Goal: Information Seeking & Learning: Learn about a topic

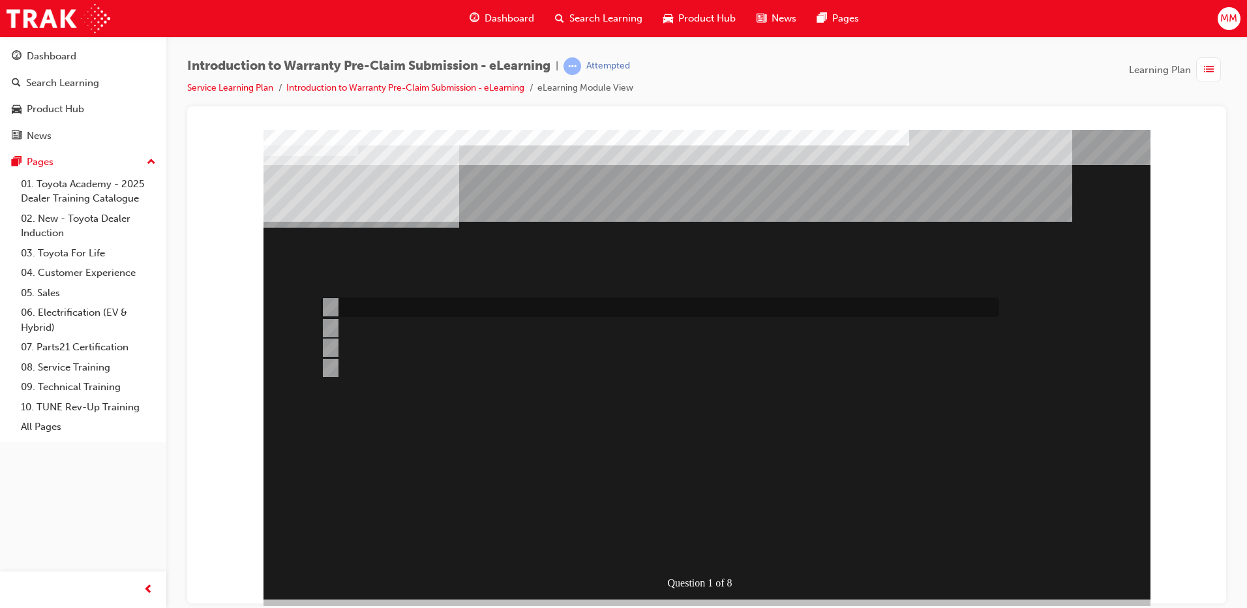
click at [505, 310] on div at bounding box center [657, 307] width 678 height 20
radio input "true"
click at [443, 312] on div at bounding box center [657, 307] width 678 height 20
radio input "true"
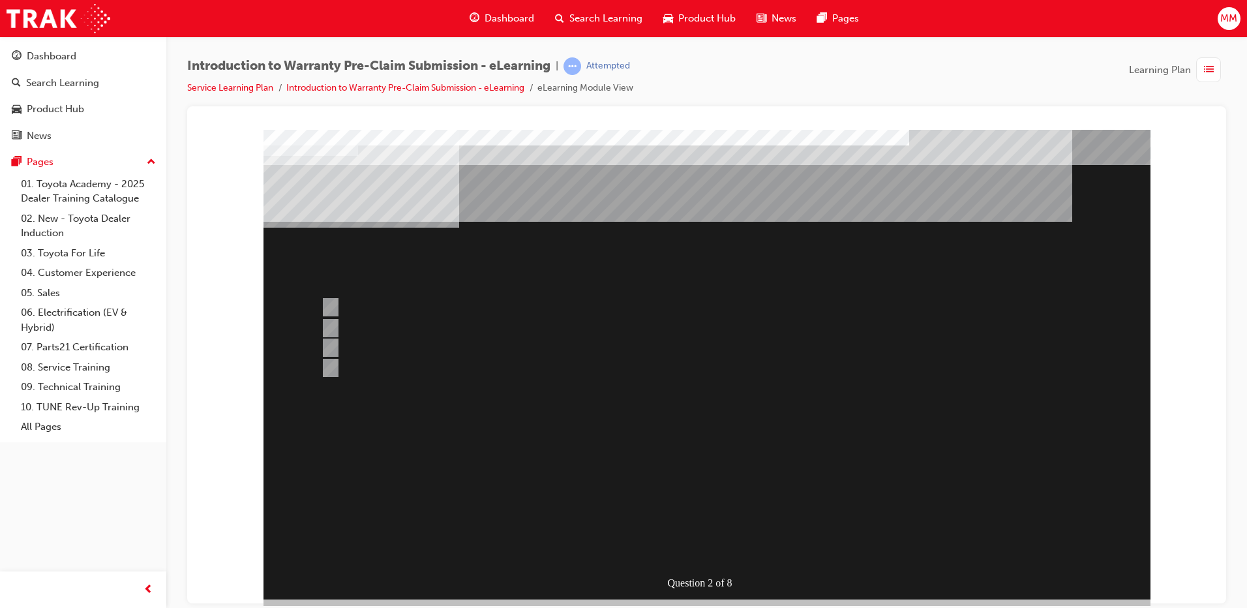
click at [423, 346] on div at bounding box center [657, 348] width 678 height 20
radio input "true"
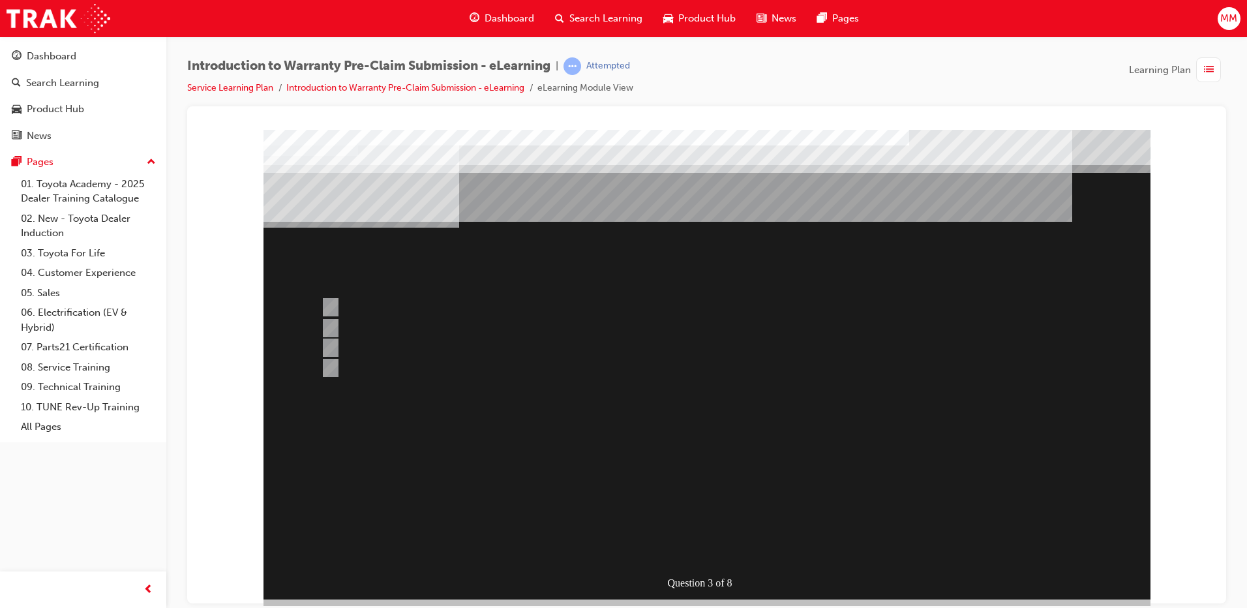
click at [337, 323] on div at bounding box center [706, 364] width 887 height 470
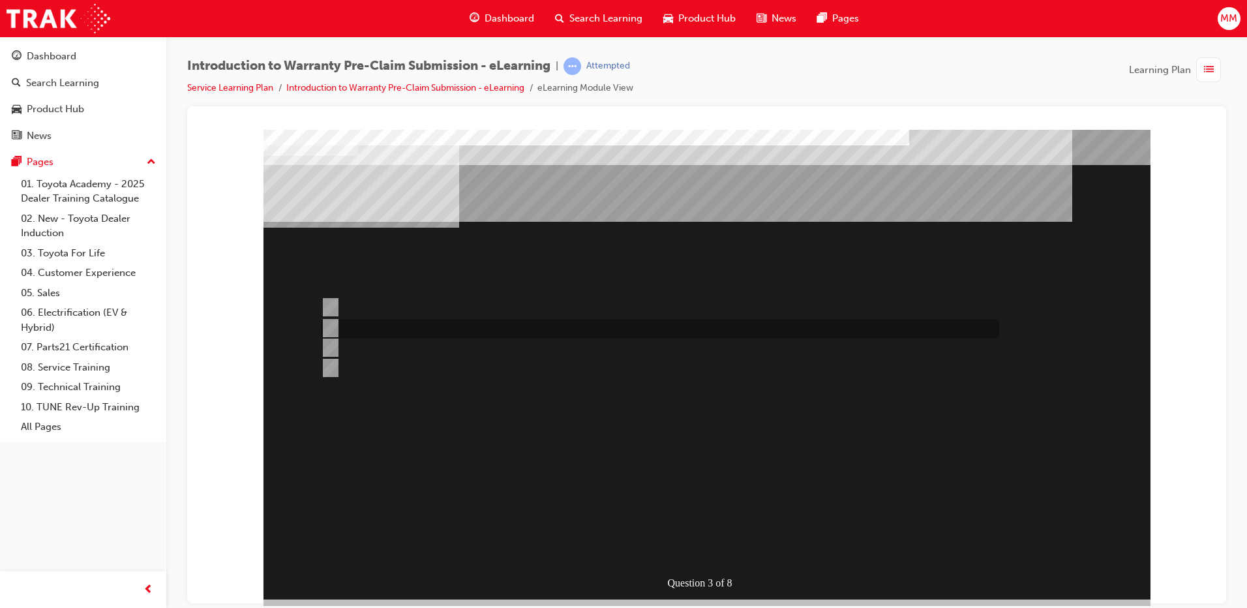
click at [337, 323] on div at bounding box center [657, 329] width 678 height 20
radio input "true"
click at [479, 302] on div at bounding box center [657, 307] width 678 height 20
radio input "true"
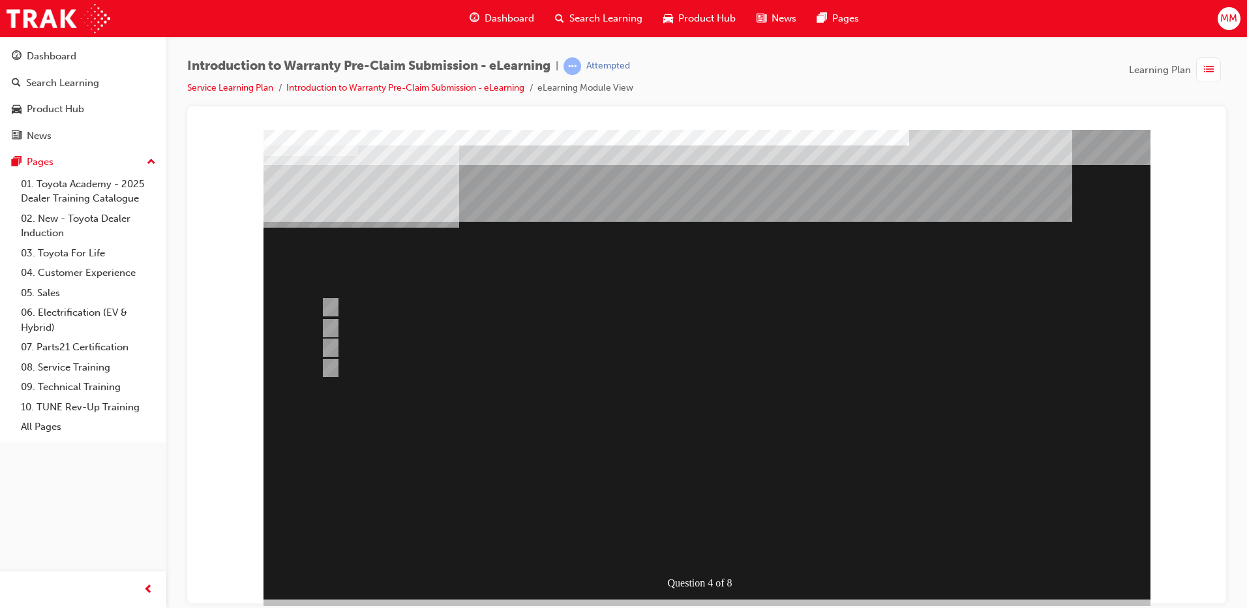
click at [375, 323] on div at bounding box center [657, 329] width 678 height 20
radio input "true"
click at [470, 332] on div at bounding box center [657, 329] width 678 height 20
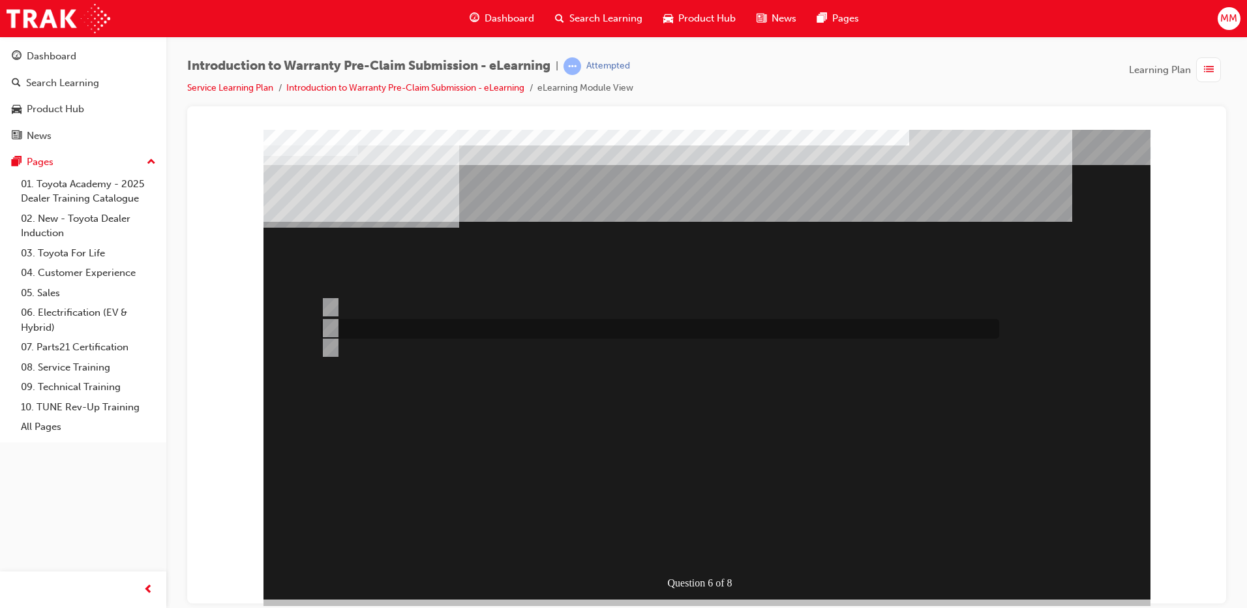
radio input "true"
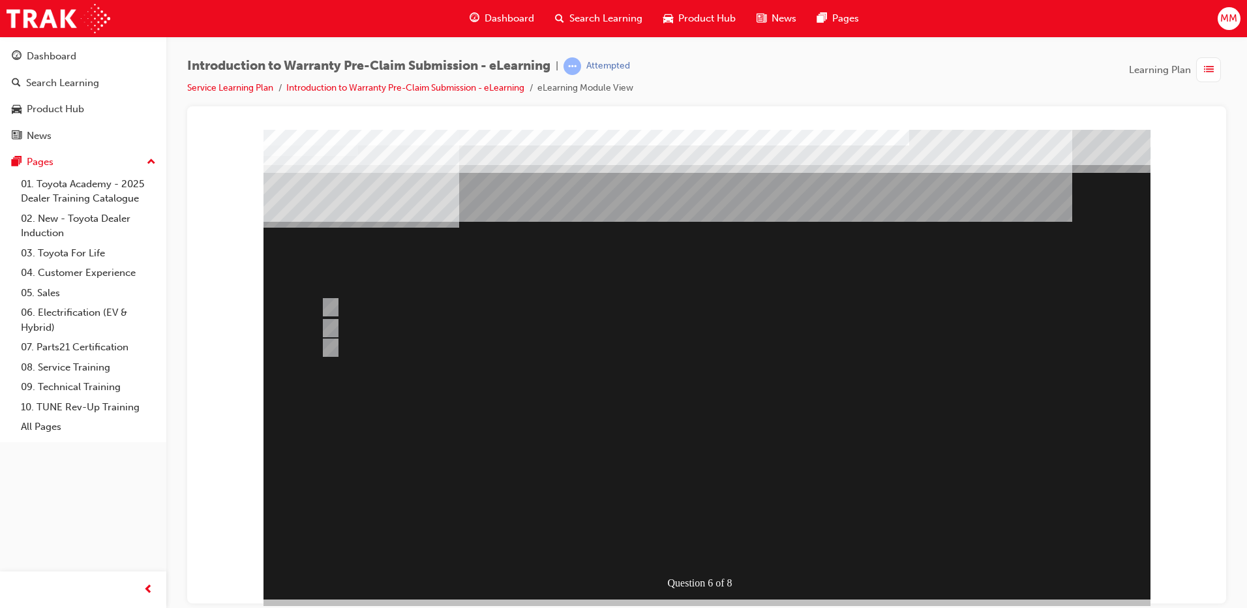
click at [359, 307] on div at bounding box center [706, 364] width 887 height 470
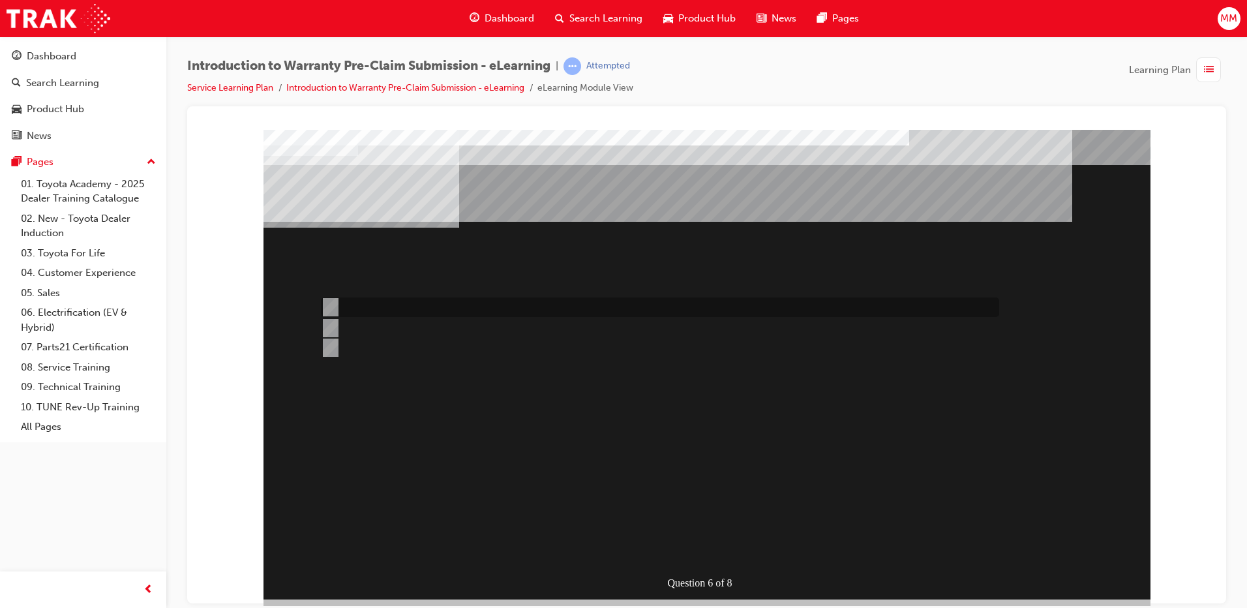
click at [359, 307] on div at bounding box center [657, 307] width 678 height 20
radio input "true"
click at [467, 327] on div at bounding box center [657, 329] width 678 height 20
radio input "true"
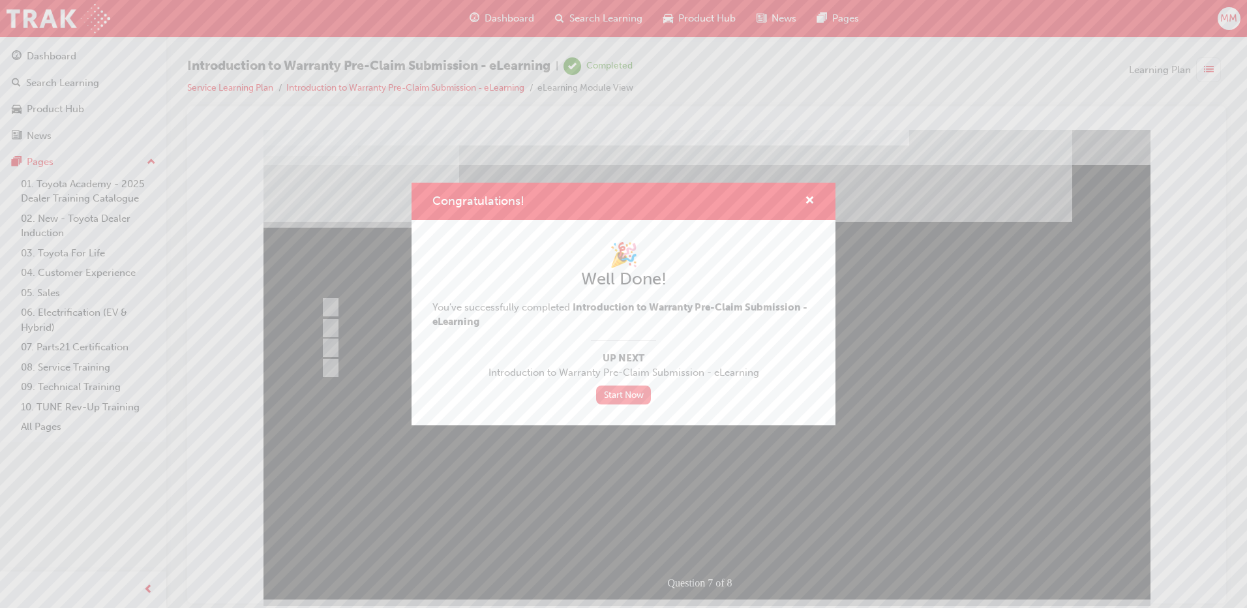
click at [633, 395] on link "Start Now" at bounding box center [623, 394] width 55 height 19
click at [637, 403] on link "Start Now" at bounding box center [623, 394] width 55 height 19
click at [810, 196] on span "cross-icon" at bounding box center [810, 202] width 10 height 12
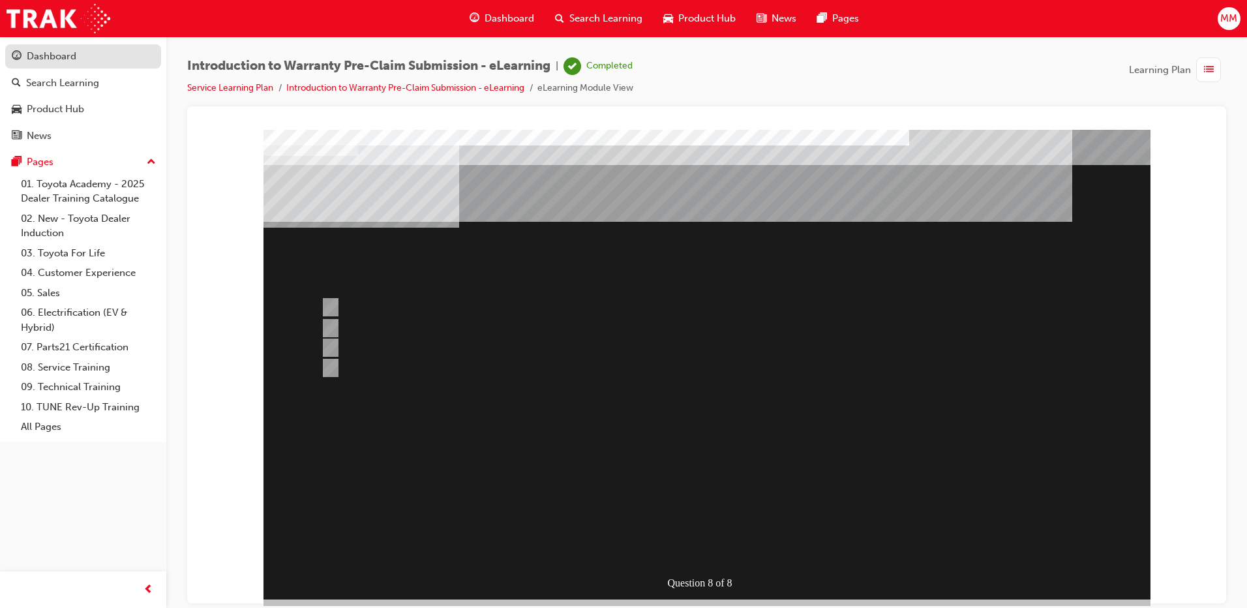
click at [48, 63] on div "Dashboard" at bounding box center [52, 56] width 50 height 15
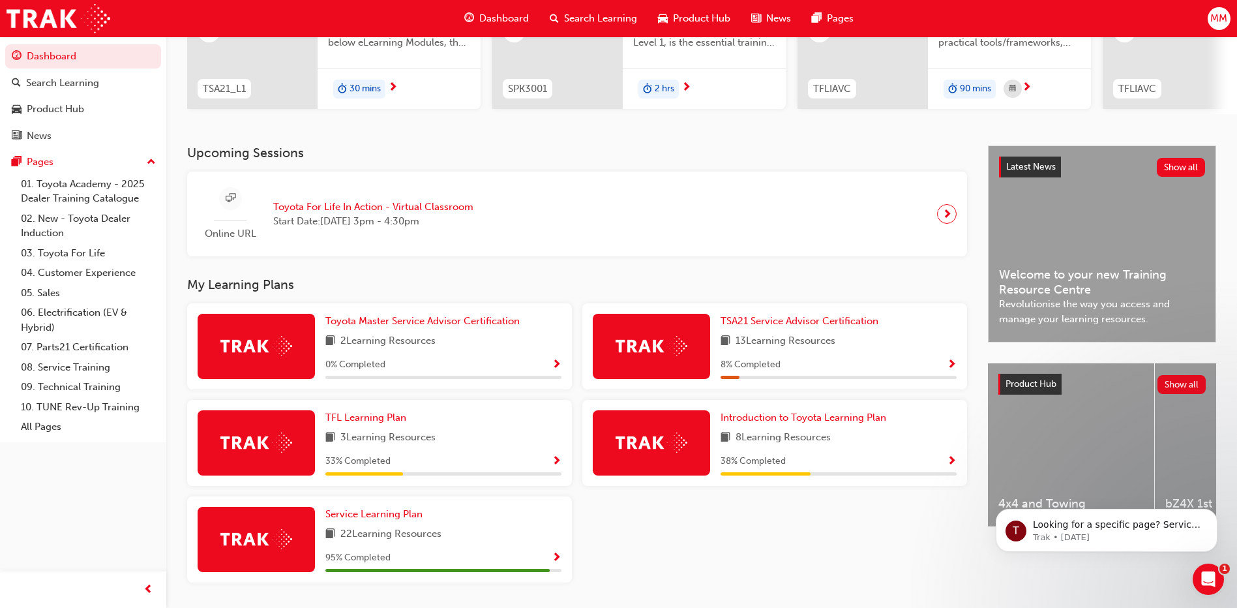
scroll to position [230, 0]
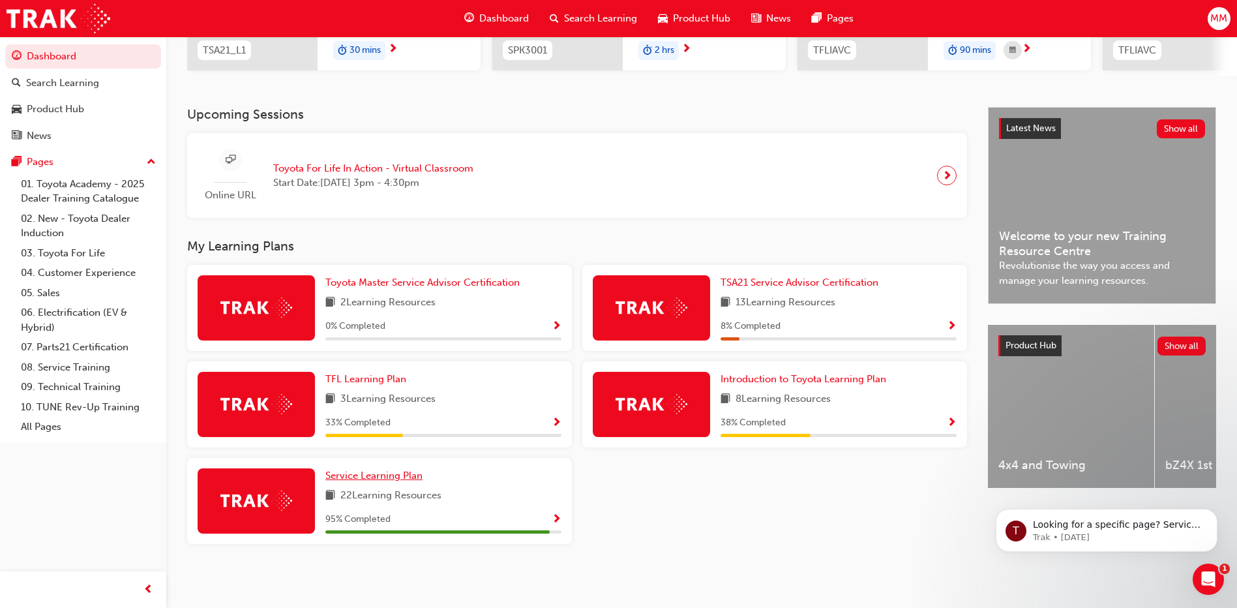
click at [395, 482] on link "Service Learning Plan" at bounding box center [376, 475] width 102 height 15
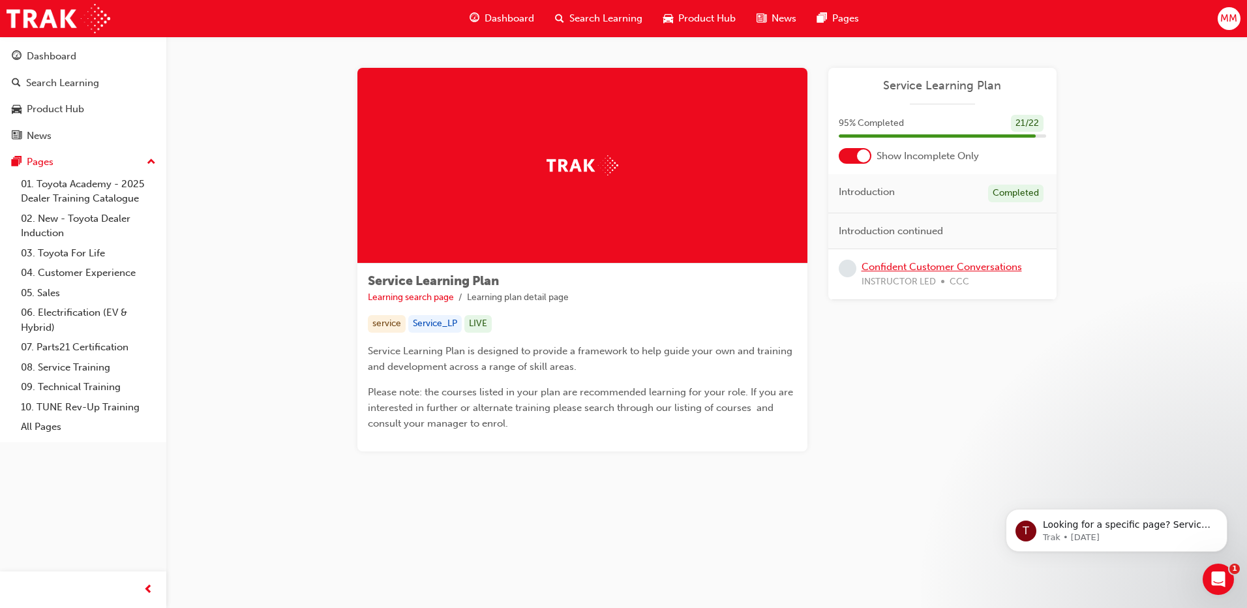
click at [910, 267] on link "Confident Customer Conversations" at bounding box center [942, 267] width 160 height 12
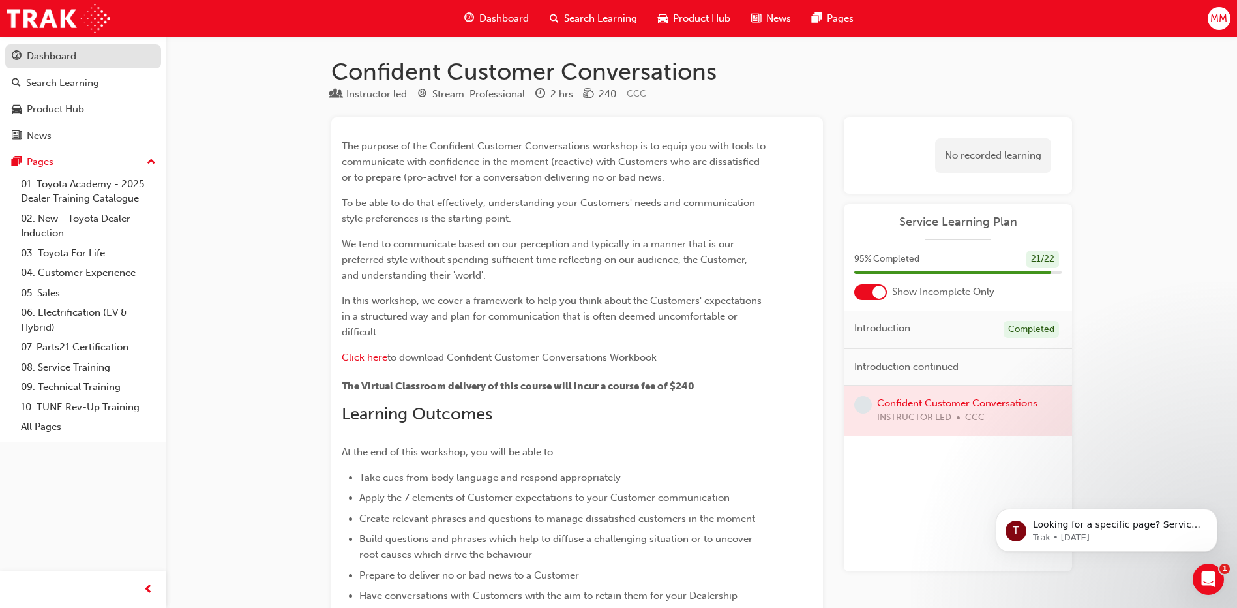
click at [52, 52] on div "Dashboard" at bounding box center [52, 56] width 50 height 15
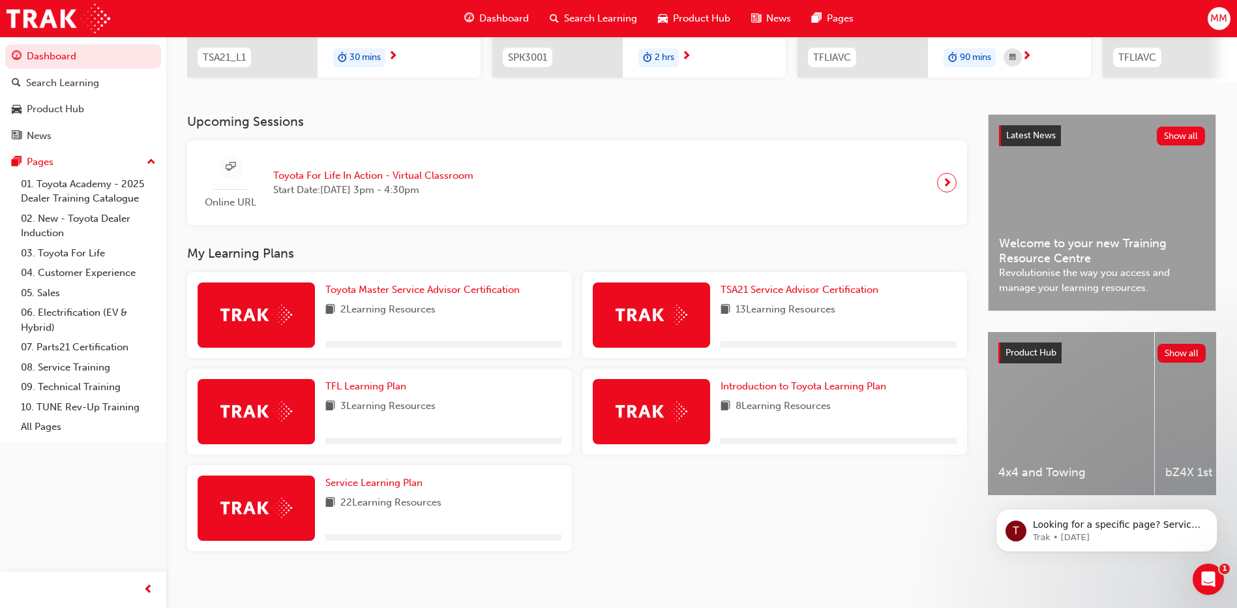
scroll to position [230, 0]
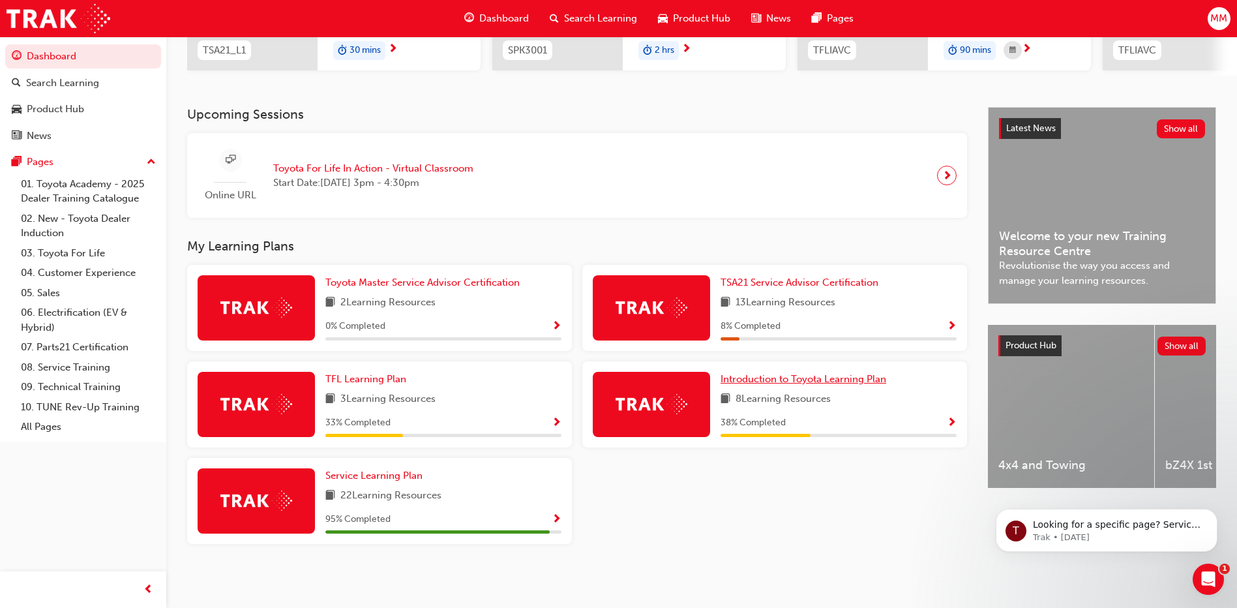
click at [773, 376] on span "Introduction to Toyota Learning Plan" at bounding box center [804, 379] width 166 height 12
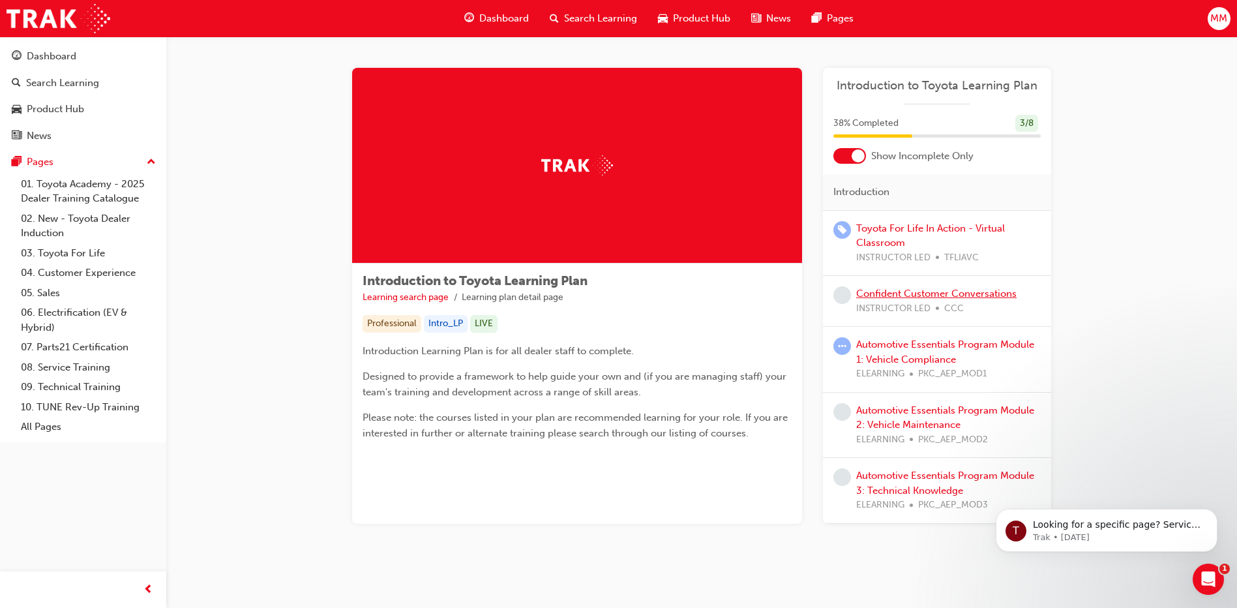
click at [976, 296] on link "Confident Customer Conversations" at bounding box center [936, 294] width 160 height 12
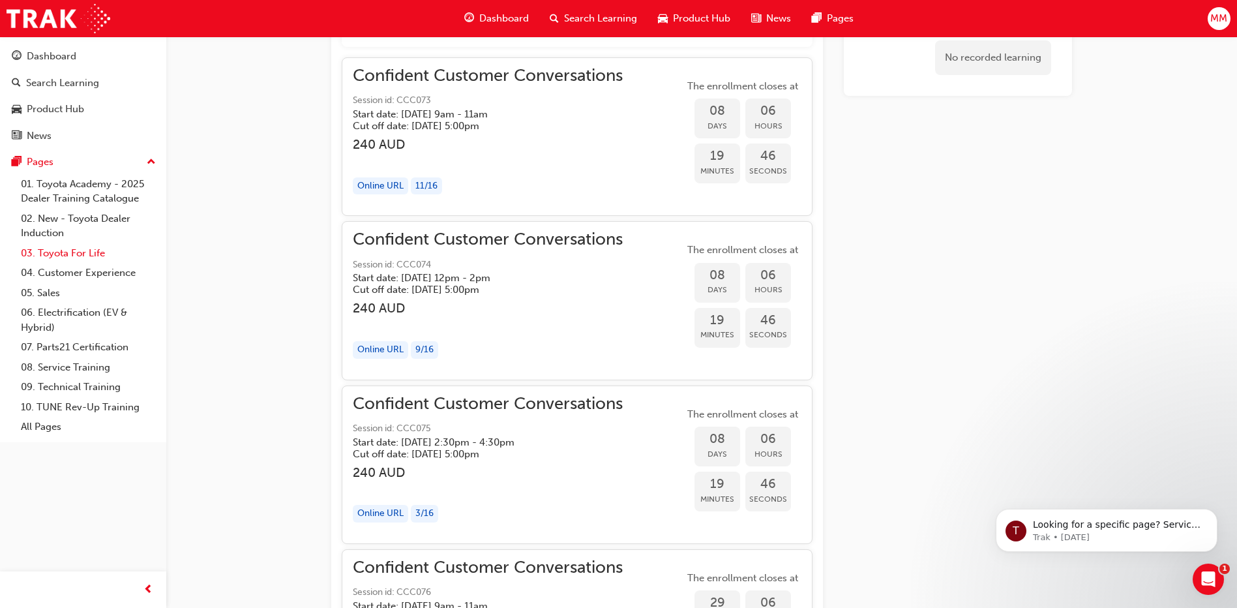
scroll to position [925, 0]
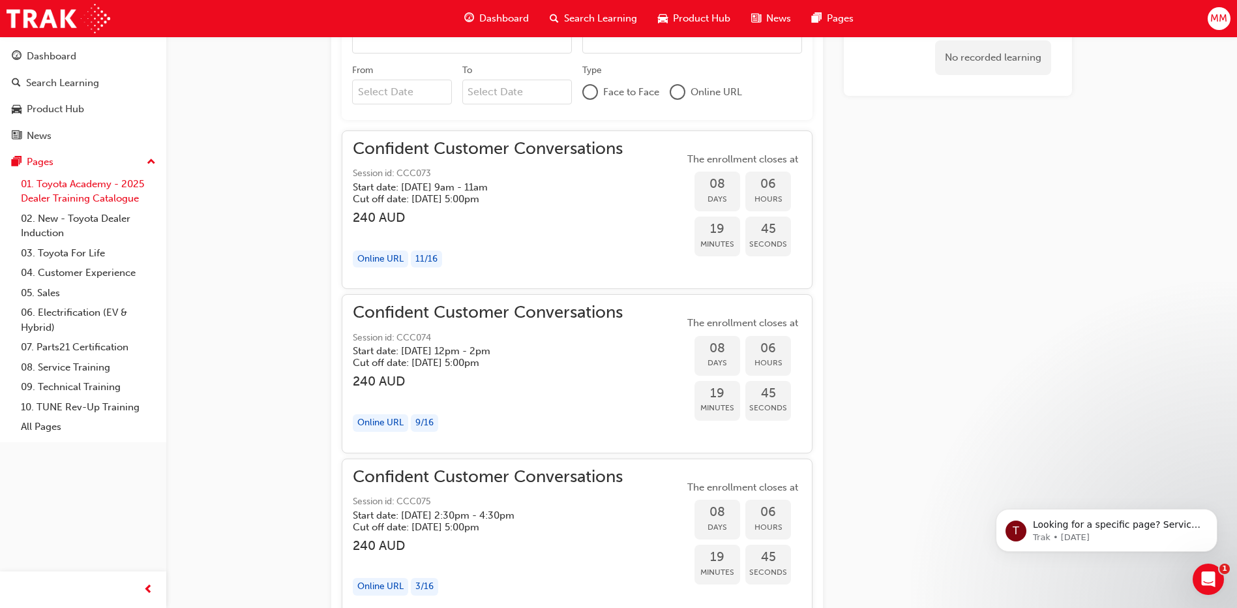
click at [58, 185] on link "01. Toyota Academy - 2025 Dealer Training Catalogue" at bounding box center [88, 191] width 145 height 35
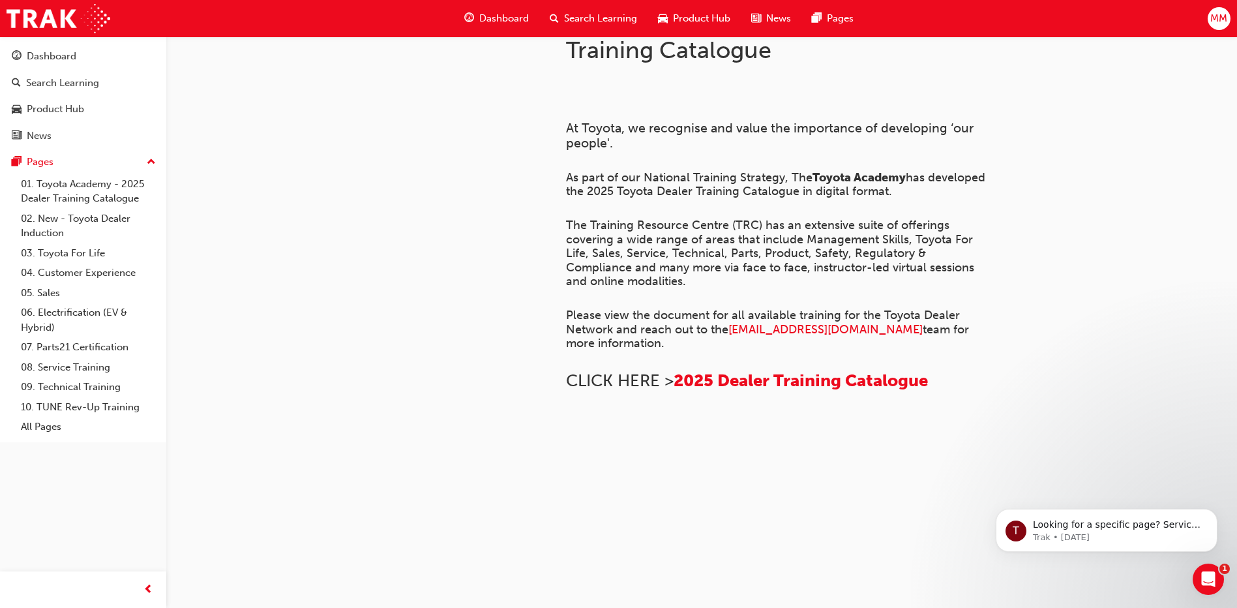
scroll to position [878, 0]
click at [74, 217] on link "02. New - Toyota Dealer Induction" at bounding box center [88, 226] width 145 height 35
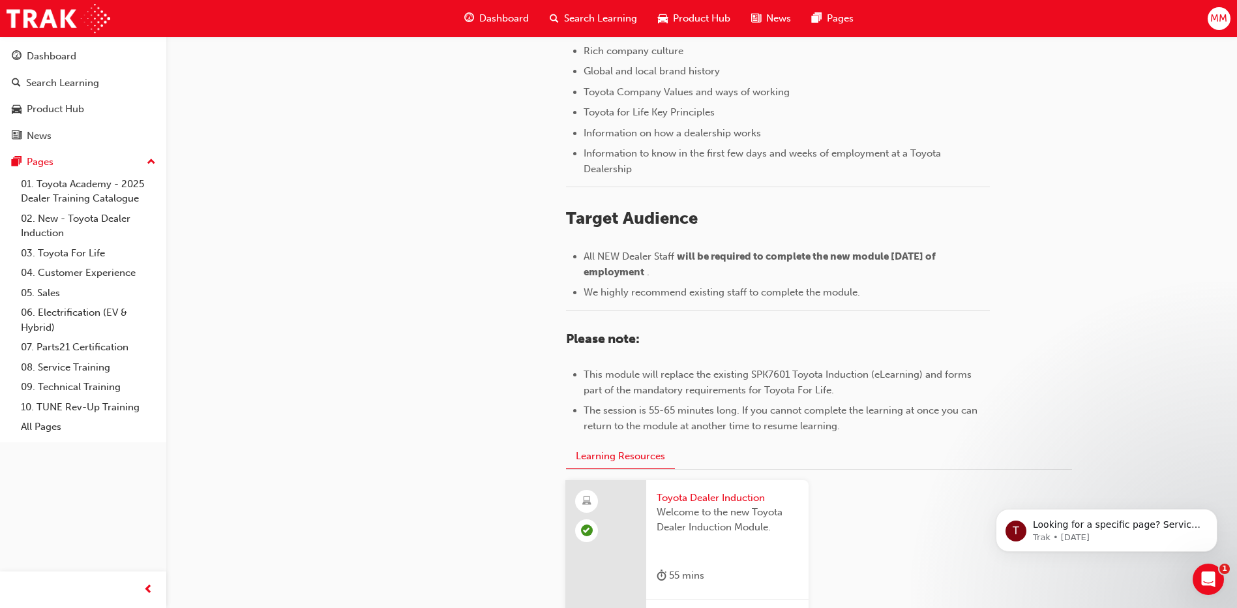
scroll to position [560, 0]
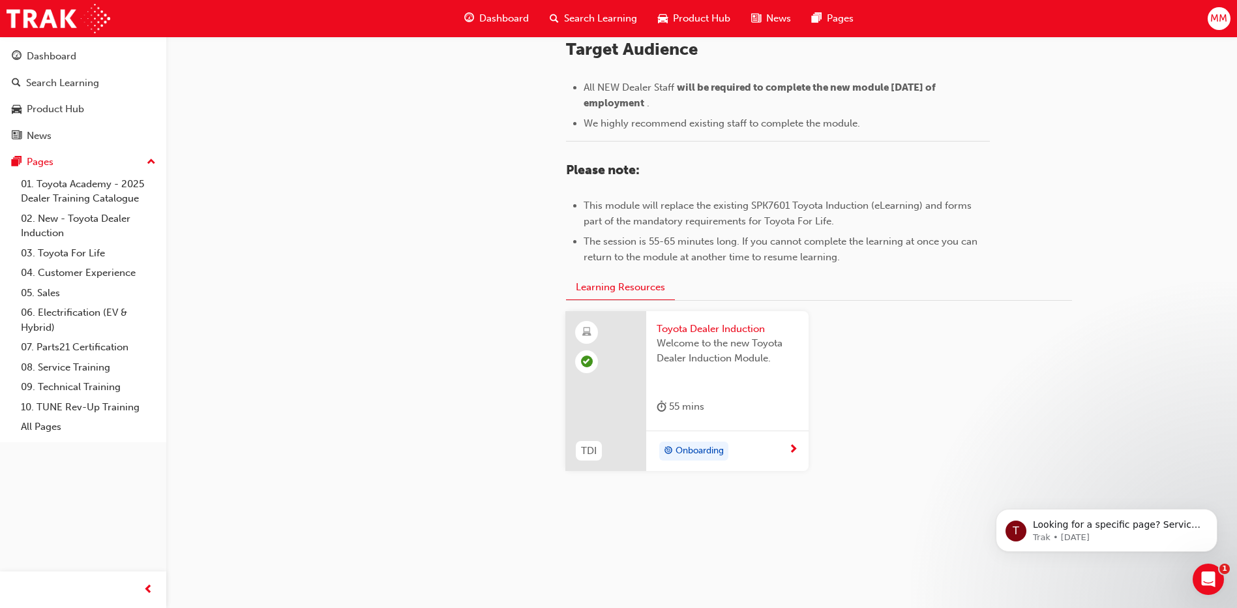
click at [684, 444] on span "Onboarding" at bounding box center [700, 450] width 48 height 15
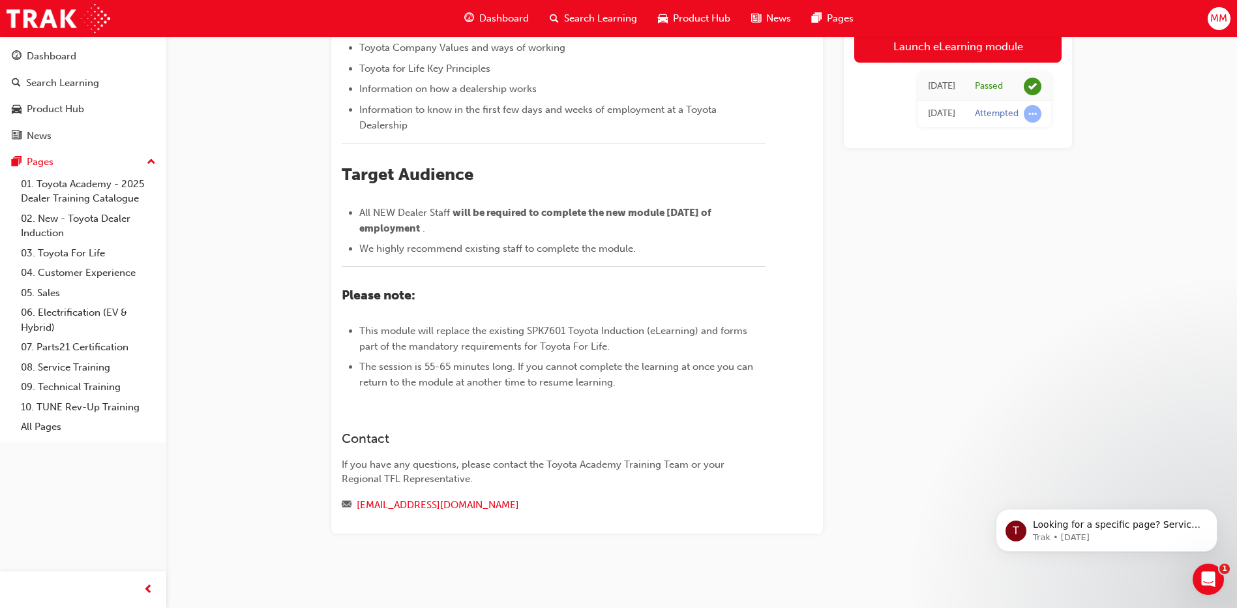
scroll to position [175, 0]
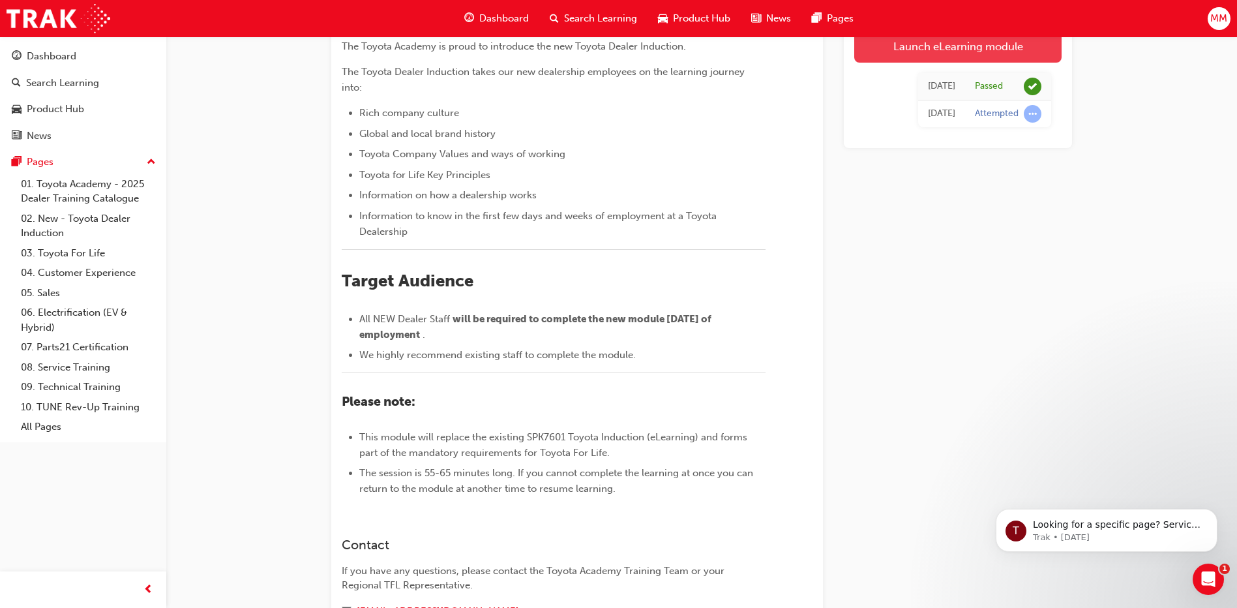
click at [884, 45] on link "Launch eLearning module" at bounding box center [957, 46] width 207 height 33
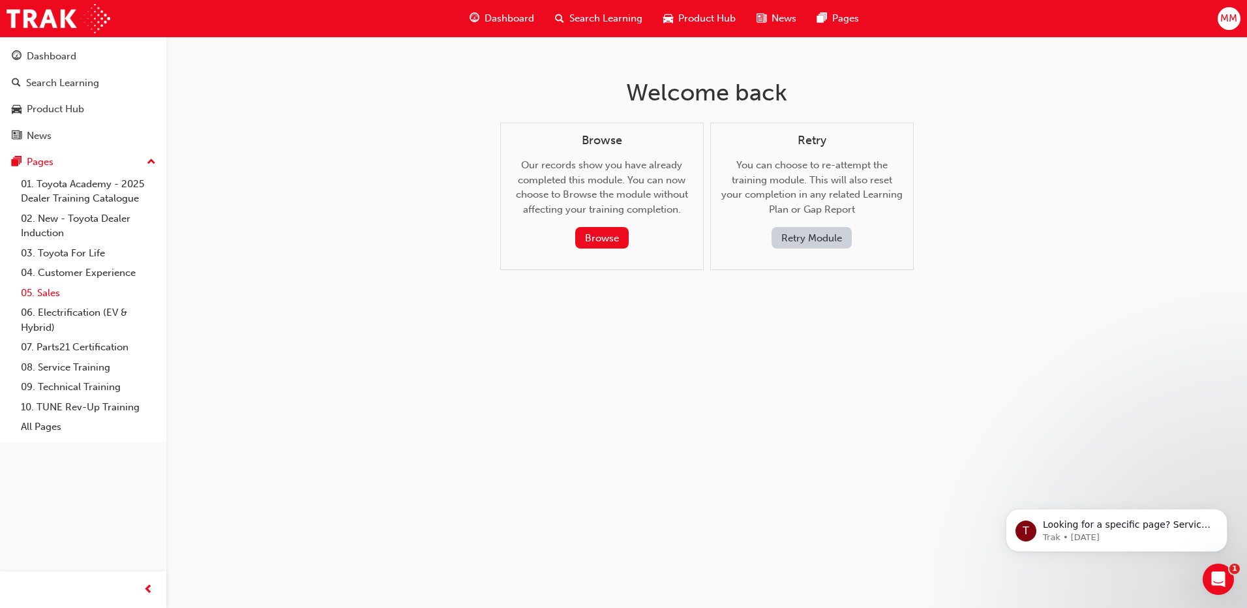
click at [59, 289] on link "05. Sales" at bounding box center [88, 293] width 145 height 20
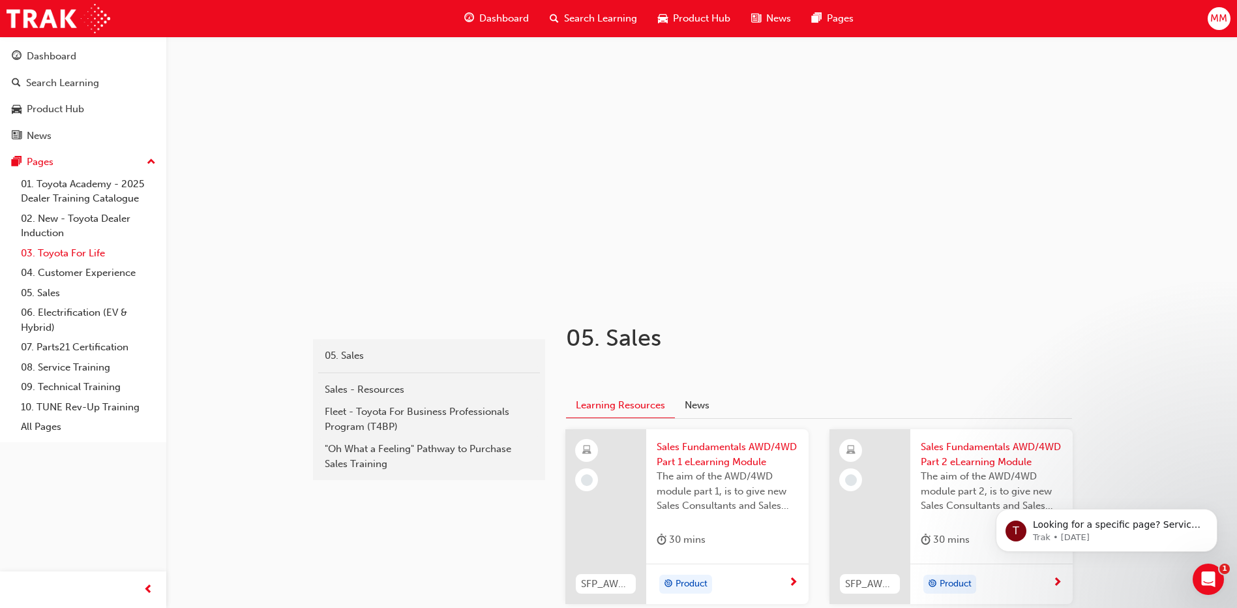
click at [54, 257] on link "03. Toyota For Life" at bounding box center [88, 253] width 145 height 20
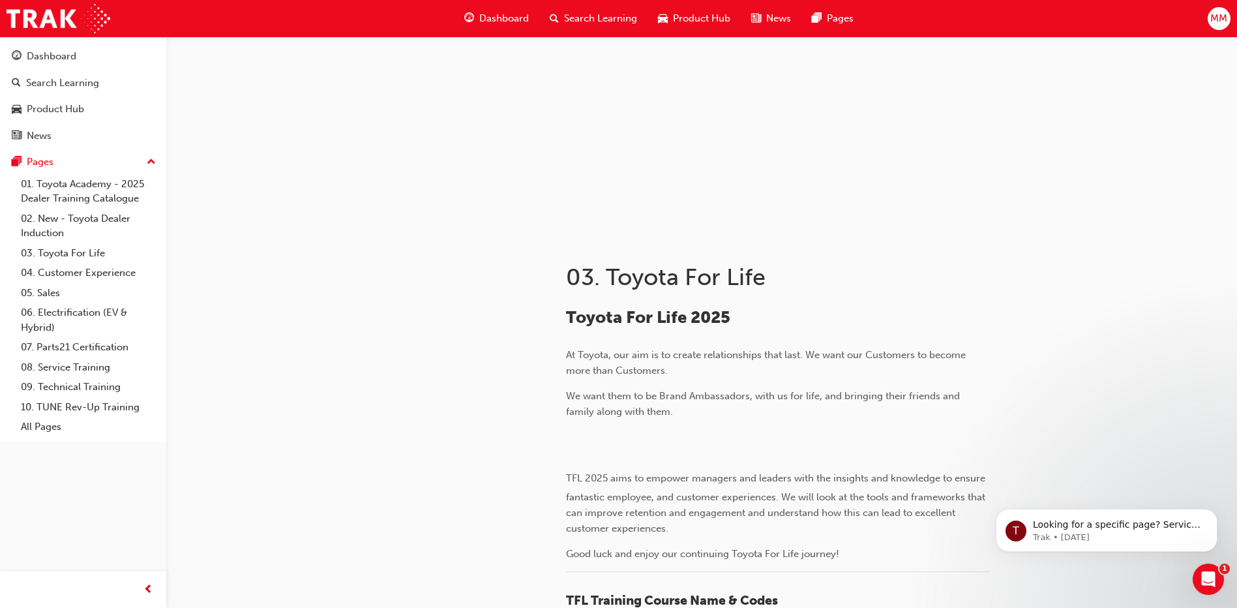
scroll to position [391, 0]
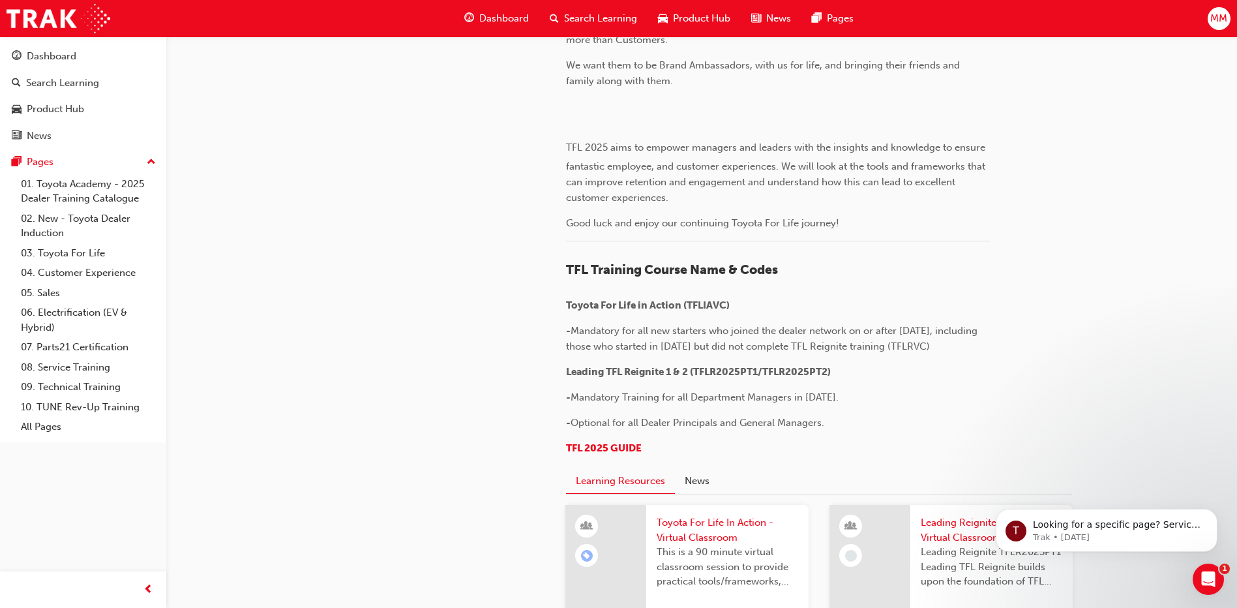
click at [68, 70] on button "Dashboard Search Learning Product Hub News Pages" at bounding box center [83, 96] width 156 height 108
click at [78, 65] on link "Dashboard" at bounding box center [83, 56] width 156 height 24
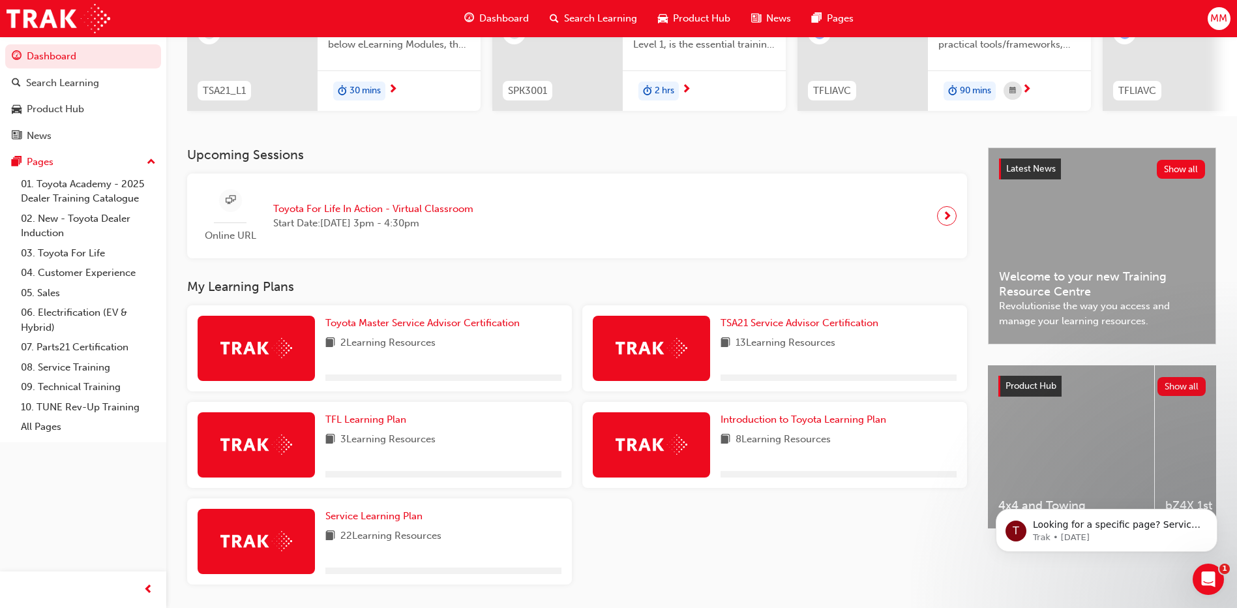
scroll to position [230, 0]
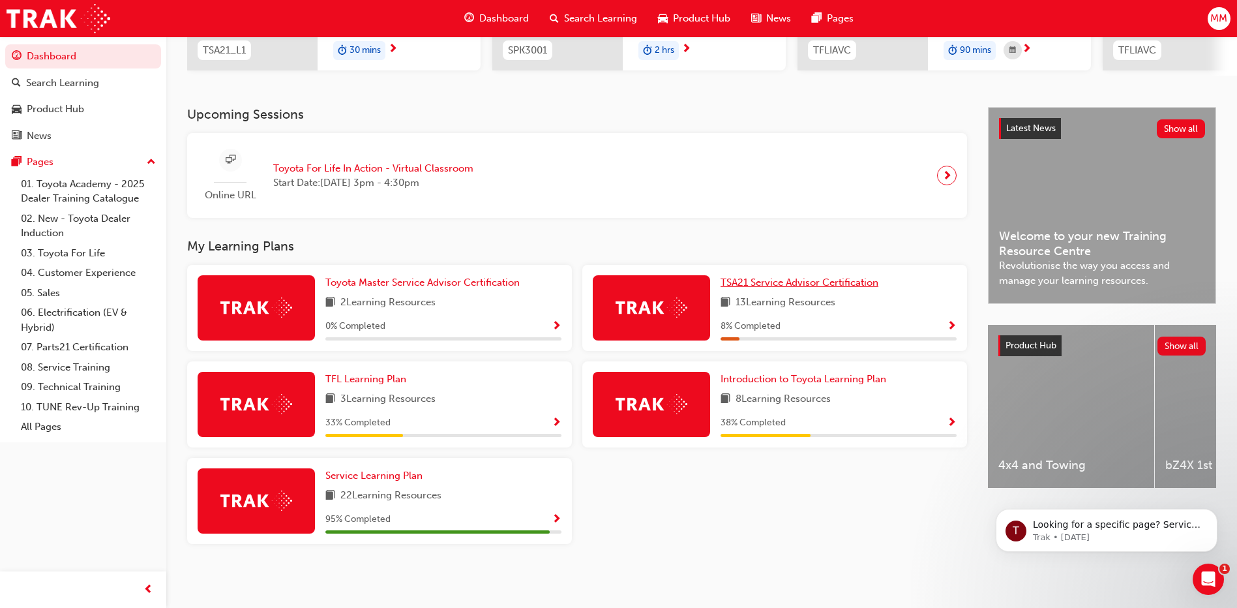
click at [805, 286] on span "TSA21 Service Advisor Certification" at bounding box center [800, 283] width 158 height 12
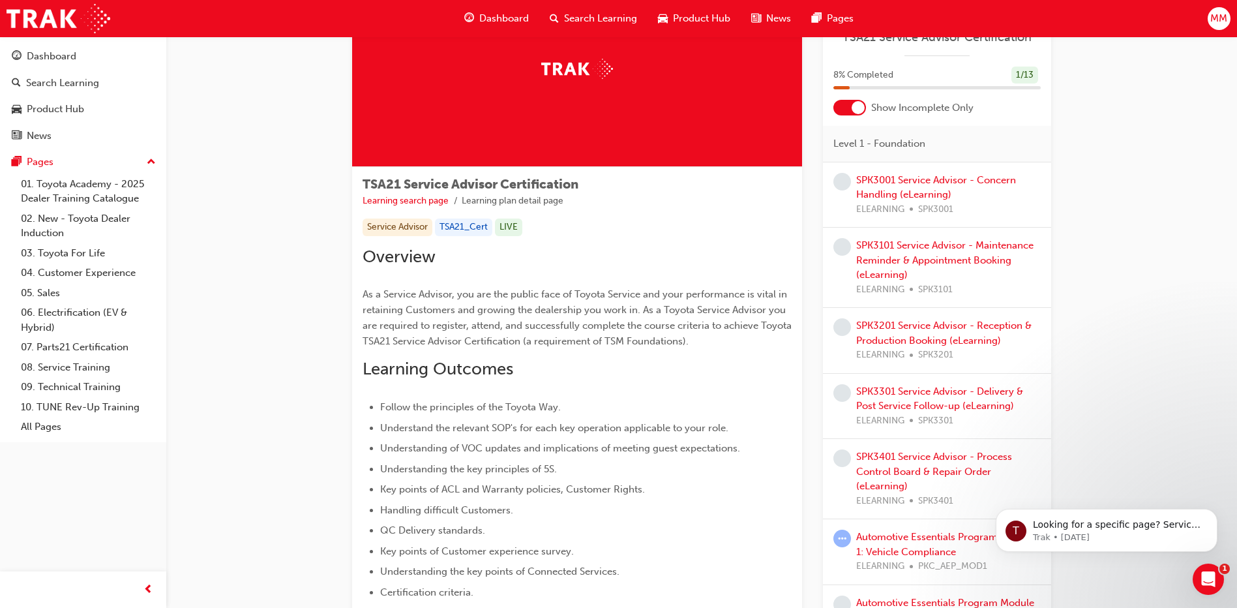
scroll to position [130, 0]
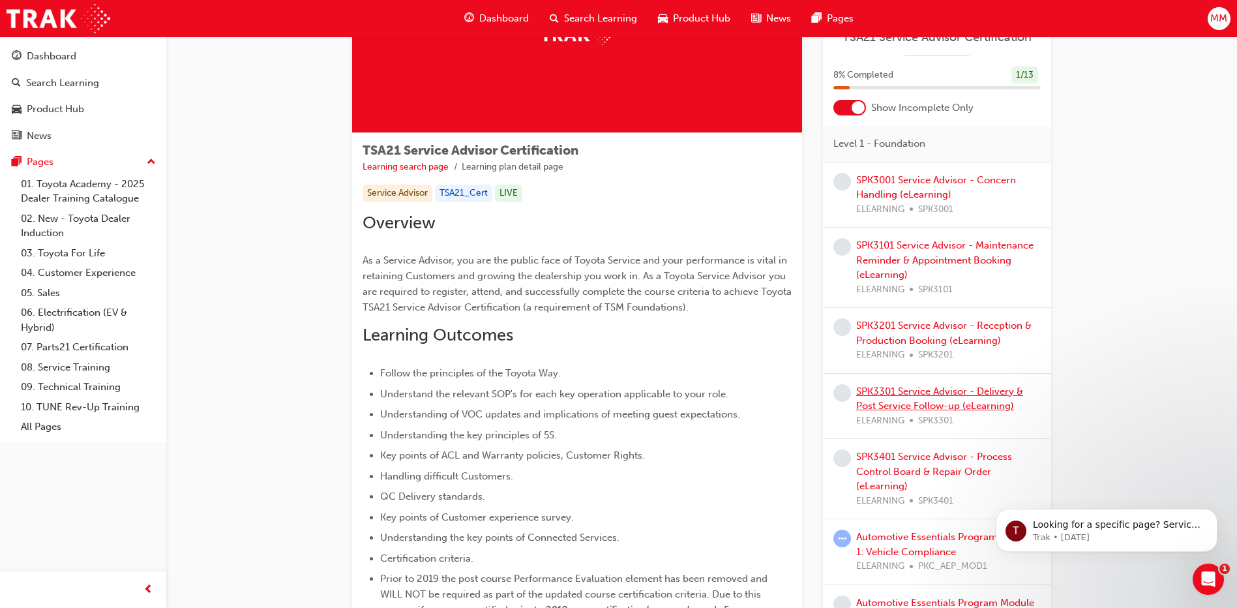
click at [942, 404] on link "SPK3301 Service Advisor - Delivery & Post Service Follow-up (eLearning)" at bounding box center [939, 398] width 167 height 27
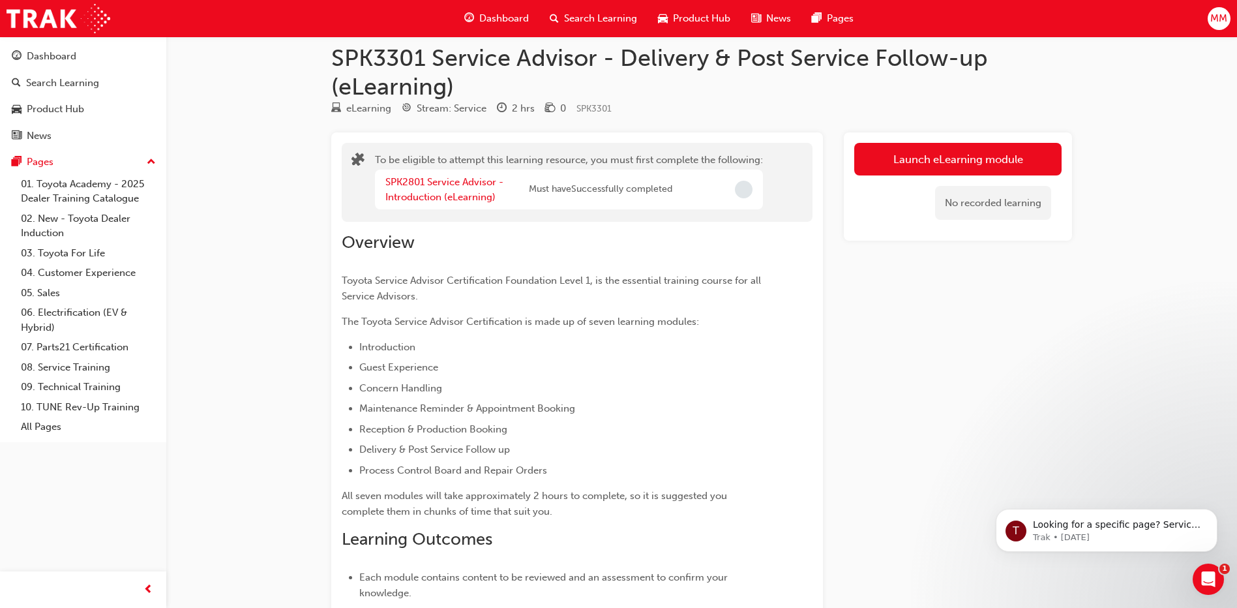
scroll to position [65, 0]
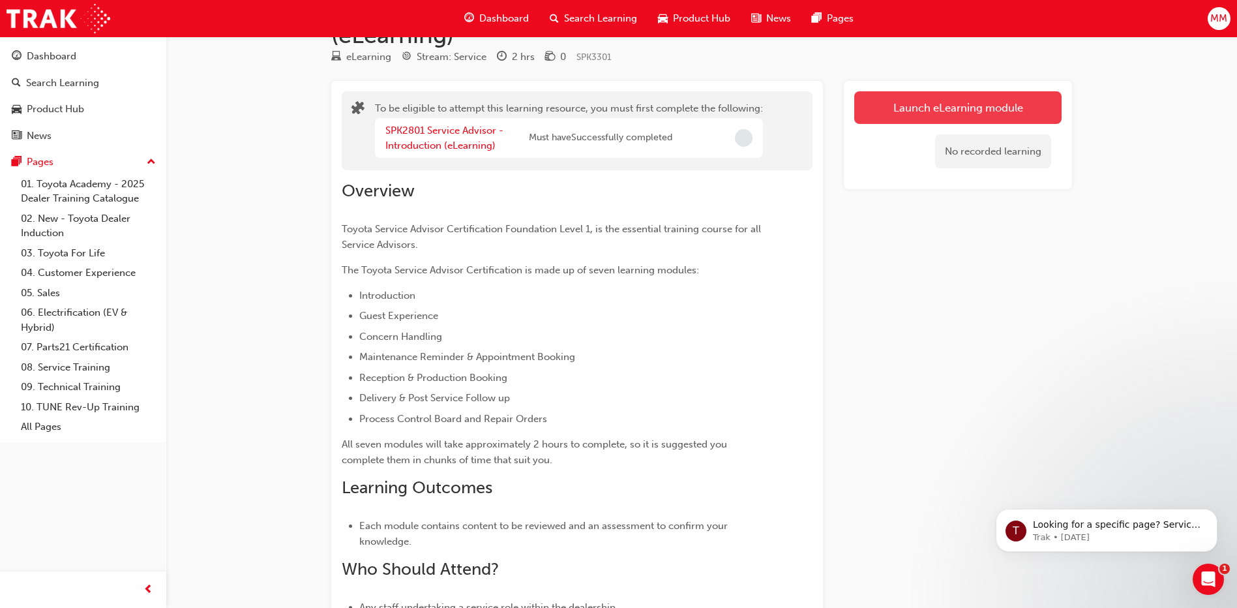
click at [975, 118] on button "Launch eLearning module" at bounding box center [957, 107] width 207 height 33
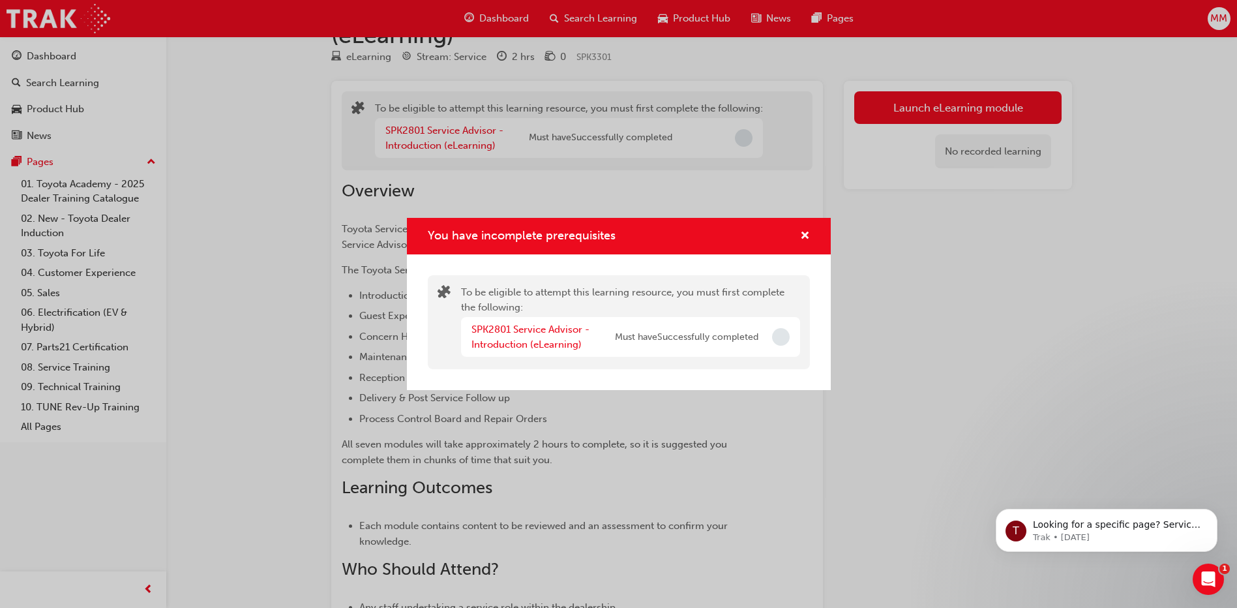
click at [516, 337] on div "SPK2801 Service Advisor - Introduction (eLearning)" at bounding box center [543, 336] width 143 height 29
click at [507, 337] on div "SPK2801 Service Advisor - Introduction (eLearning)" at bounding box center [543, 336] width 143 height 29
click at [496, 345] on link "SPK2801 Service Advisor - Introduction (eLearning)" at bounding box center [531, 336] width 118 height 27
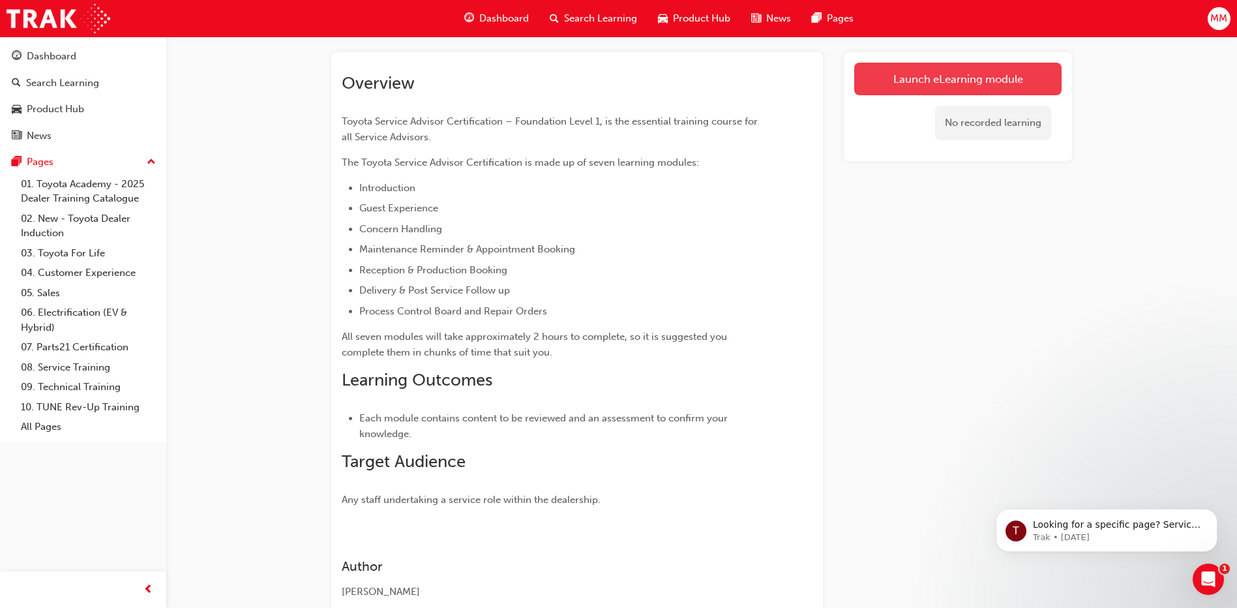
click at [976, 67] on link "Launch eLearning module" at bounding box center [957, 79] width 207 height 33
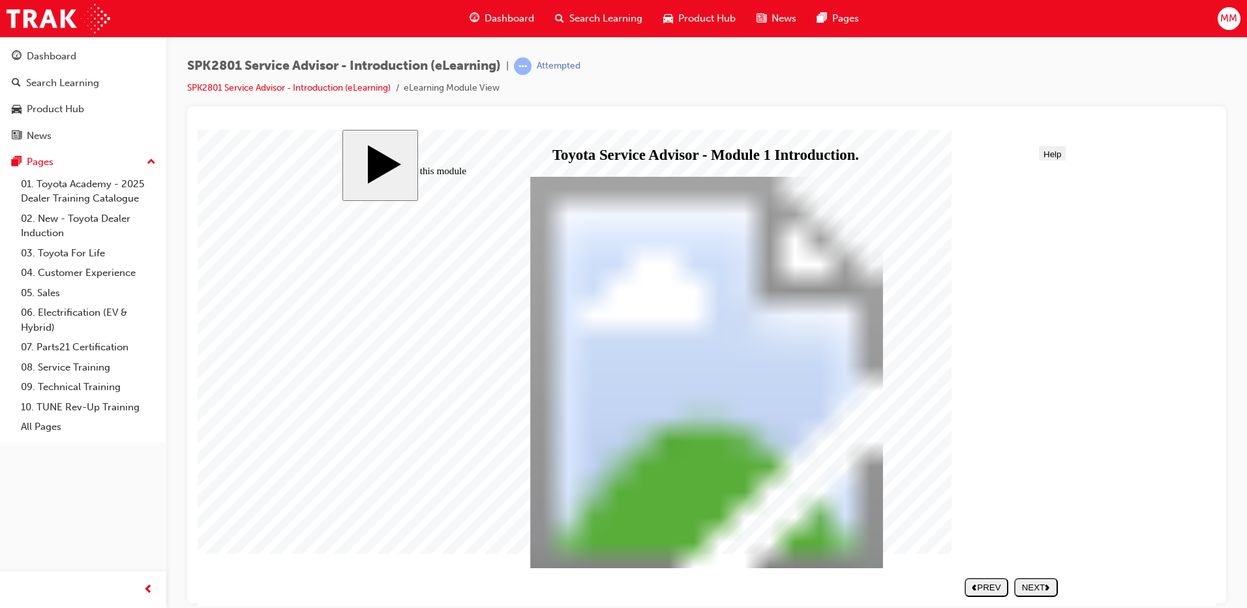
click at [1036, 587] on div "NEXT" at bounding box center [1035, 587] width 33 height 10
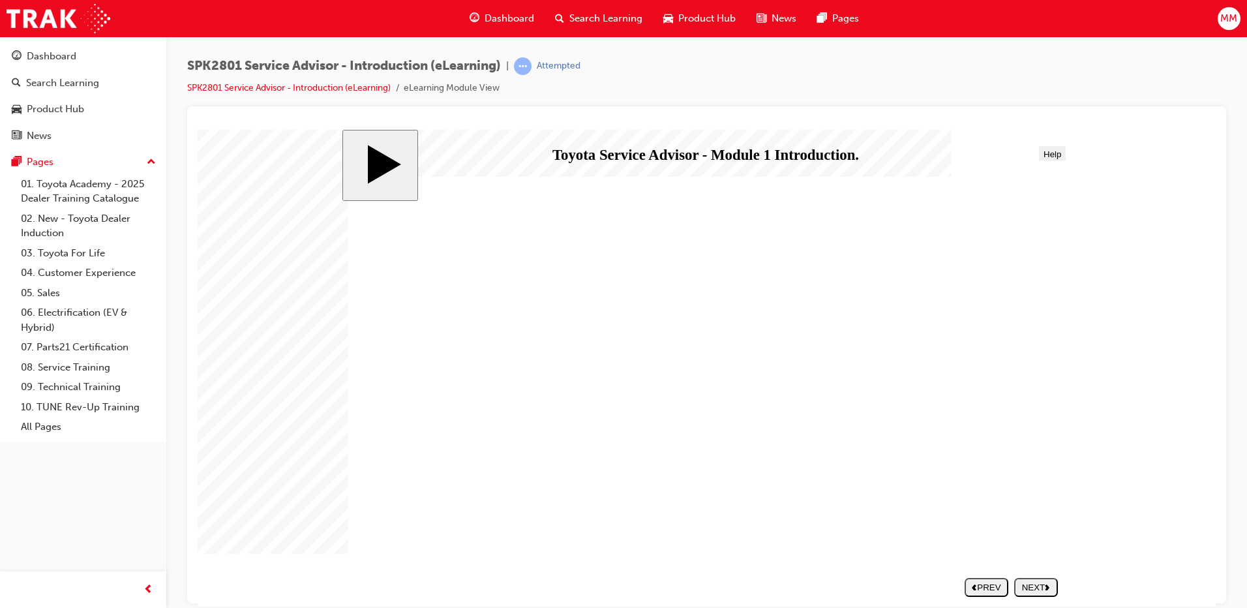
click at [1036, 587] on div "NEXT" at bounding box center [1035, 587] width 33 height 10
click at [1036, 587] on nav "SUBMIT NEXT PREV" at bounding box center [1008, 586] width 100 height 29
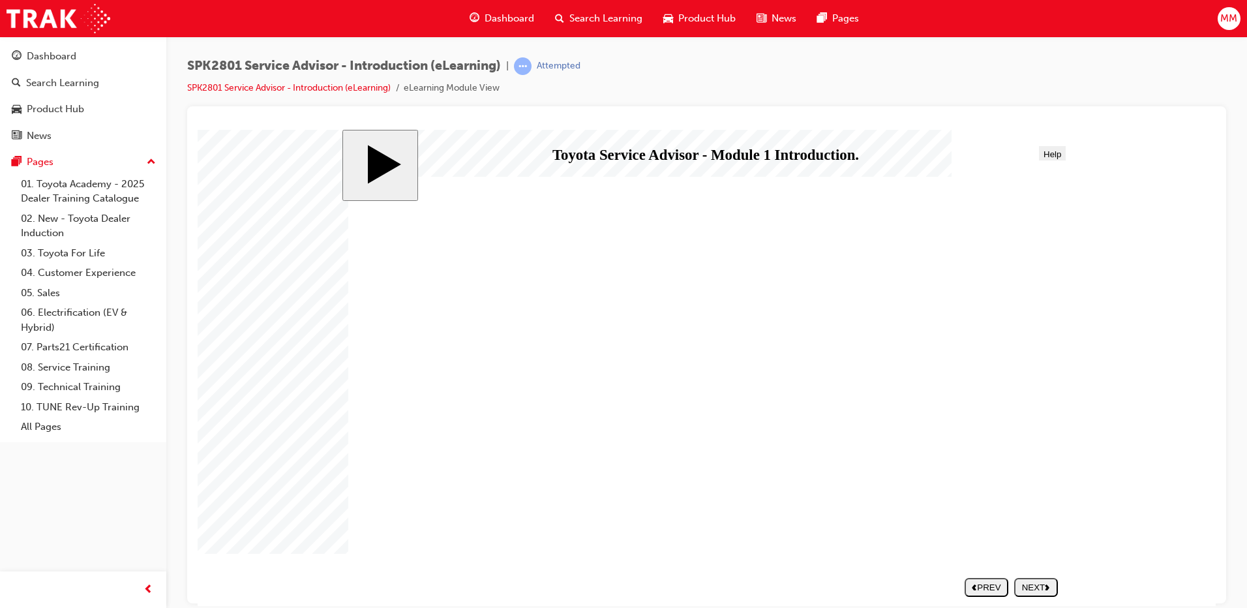
click at [1036, 587] on nav "SUBMIT NEXT PREV" at bounding box center [1008, 586] width 100 height 29
drag, startPoint x: 832, startPoint y: 412, endPoint x: 832, endPoint y: 421, distance: 9.1
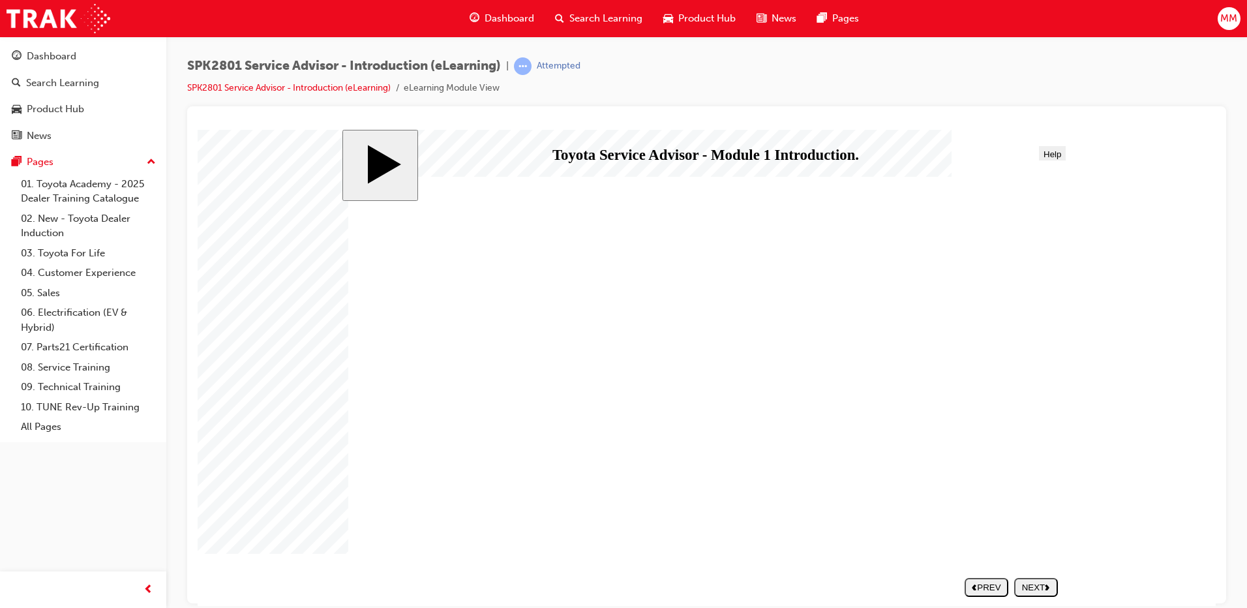
click at [1038, 577] on nav "SUBMIT NEXT PREV" at bounding box center [1008, 586] width 100 height 29
click at [1039, 583] on div "NEXT" at bounding box center [1035, 587] width 33 height 10
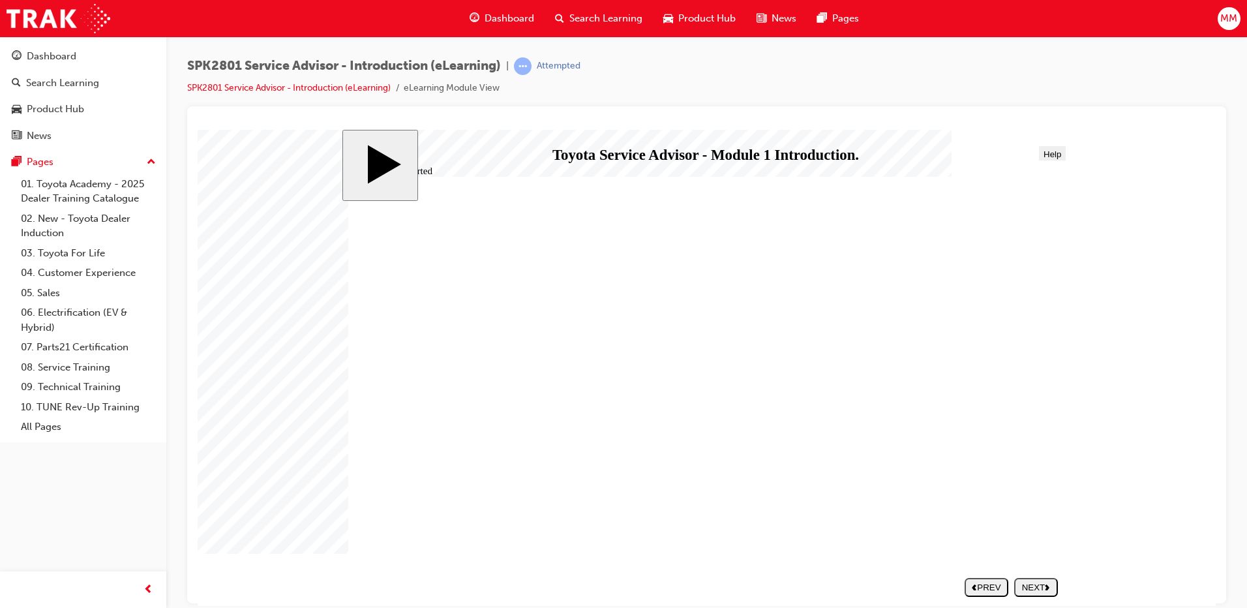
click at [1039, 583] on nav "SUBMIT NEXT PREV" at bounding box center [1008, 586] width 100 height 29
drag, startPoint x: 1036, startPoint y: 577, endPoint x: 1035, endPoint y: 584, distance: 7.3
click at [1036, 577] on nav "SUBMIT NEXT PREV" at bounding box center [1008, 586] width 100 height 29
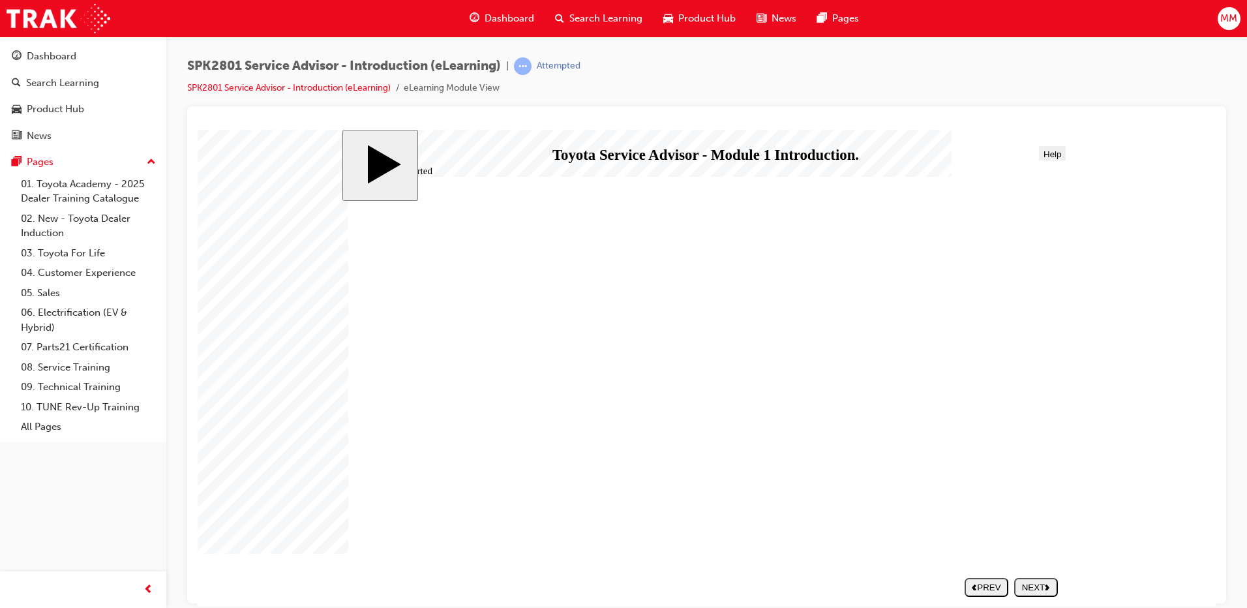
click at [1035, 584] on div "NEXT" at bounding box center [1035, 587] width 33 height 10
click at [1035, 584] on div "PREV" at bounding box center [1036, 587] width 33 height 10
click at [1035, 584] on nav "SUBMIT NEXT PREV" at bounding box center [1033, 586] width 50 height 29
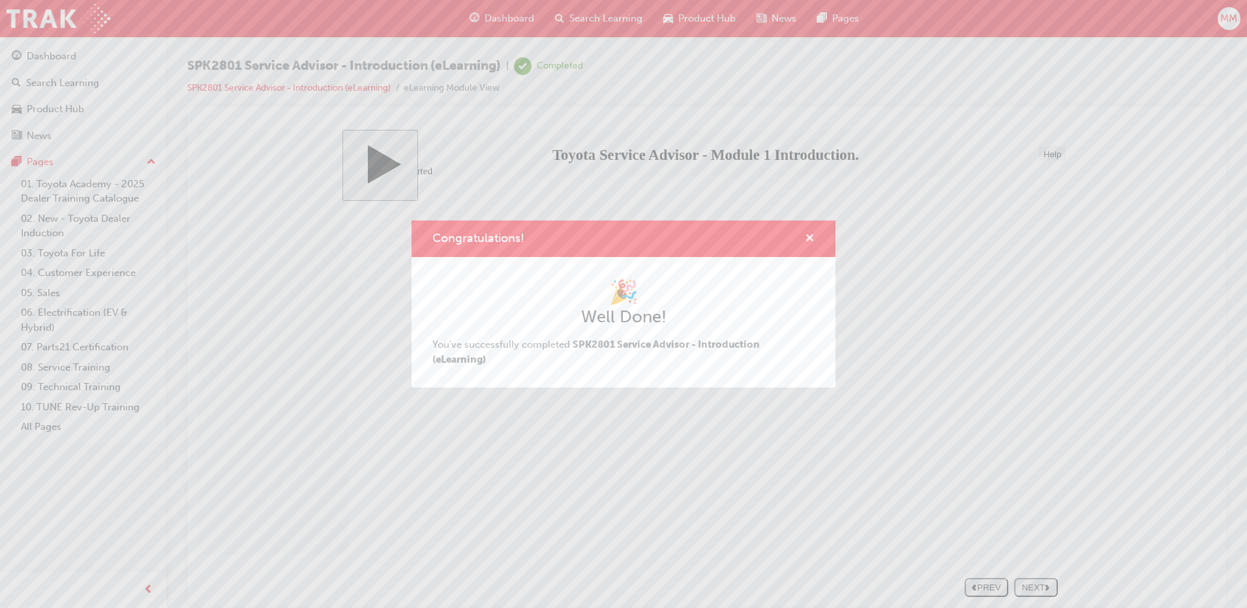
click at [811, 237] on span "cross-icon" at bounding box center [810, 239] width 10 height 12
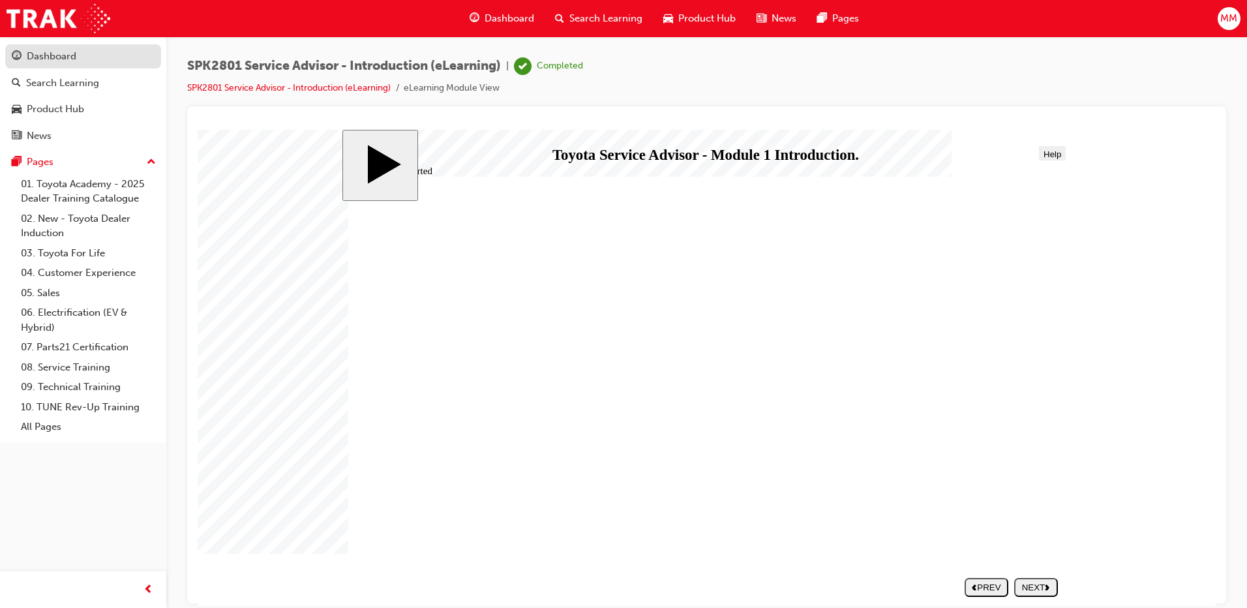
click at [58, 59] on div "Dashboard" at bounding box center [52, 56] width 50 height 15
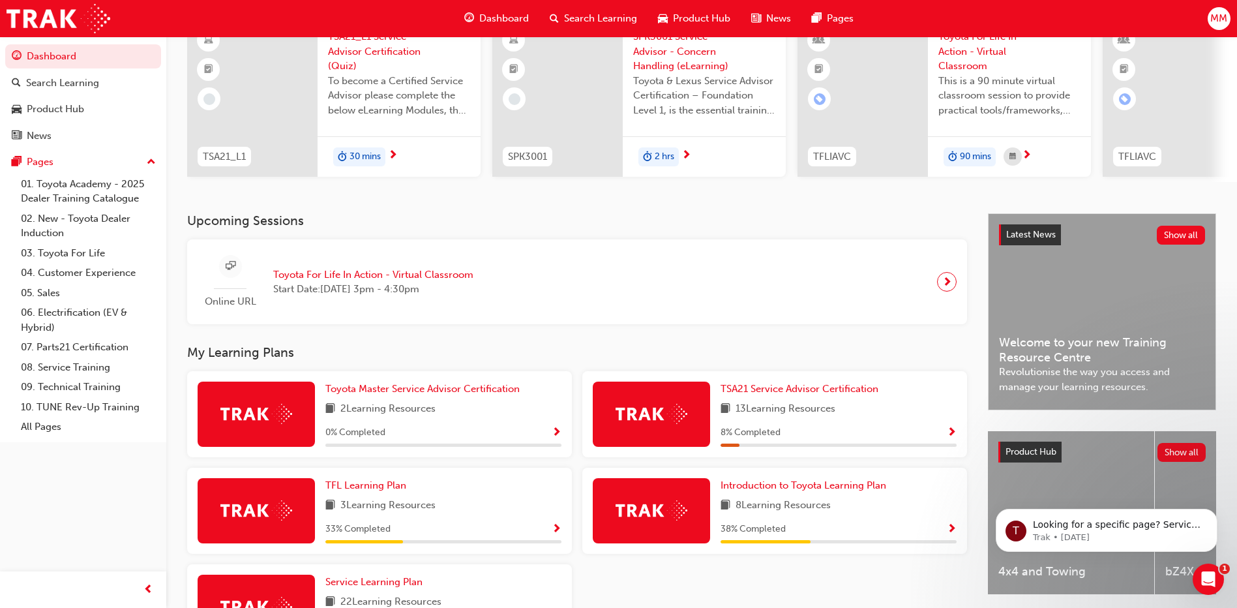
scroll to position [130, 0]
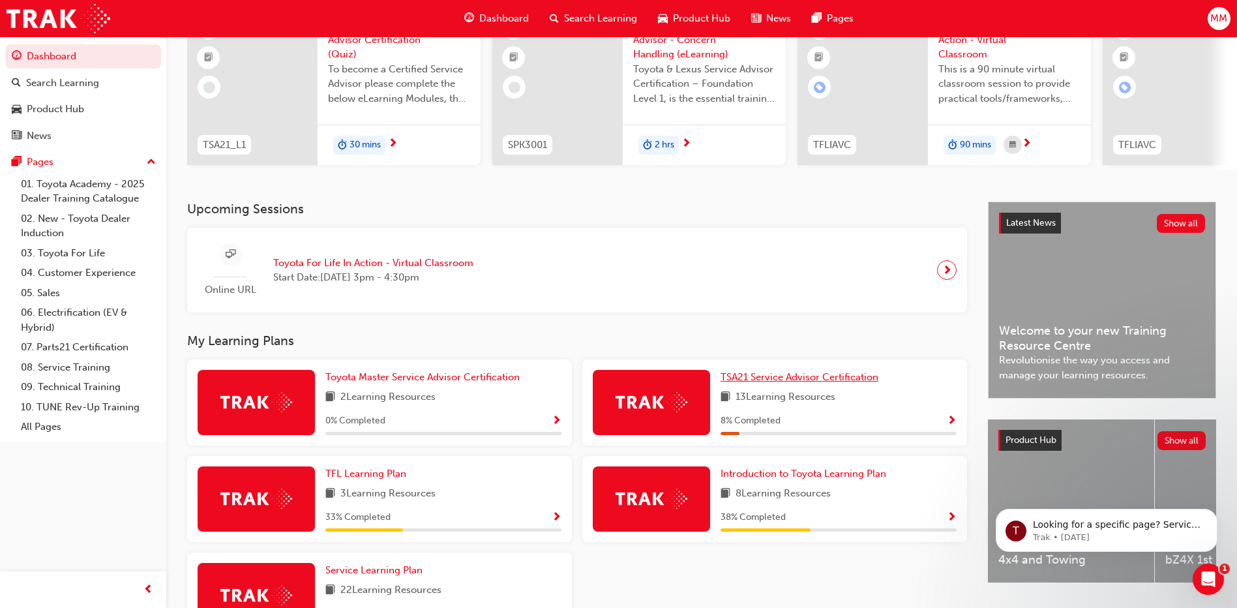
click at [777, 383] on span "TSA21 Service Advisor Certification" at bounding box center [800, 377] width 158 height 12
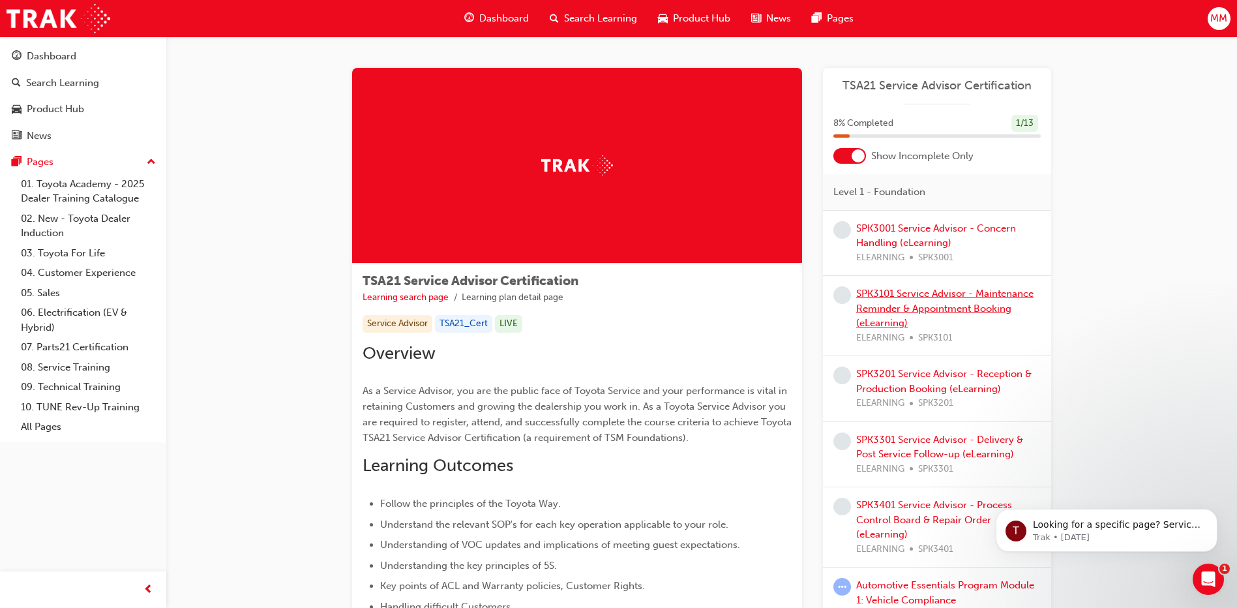
click at [929, 302] on link "SPK3101 Service Advisor - Maintenance Reminder & Appointment Booking (eLearning)" at bounding box center [944, 308] width 177 height 41
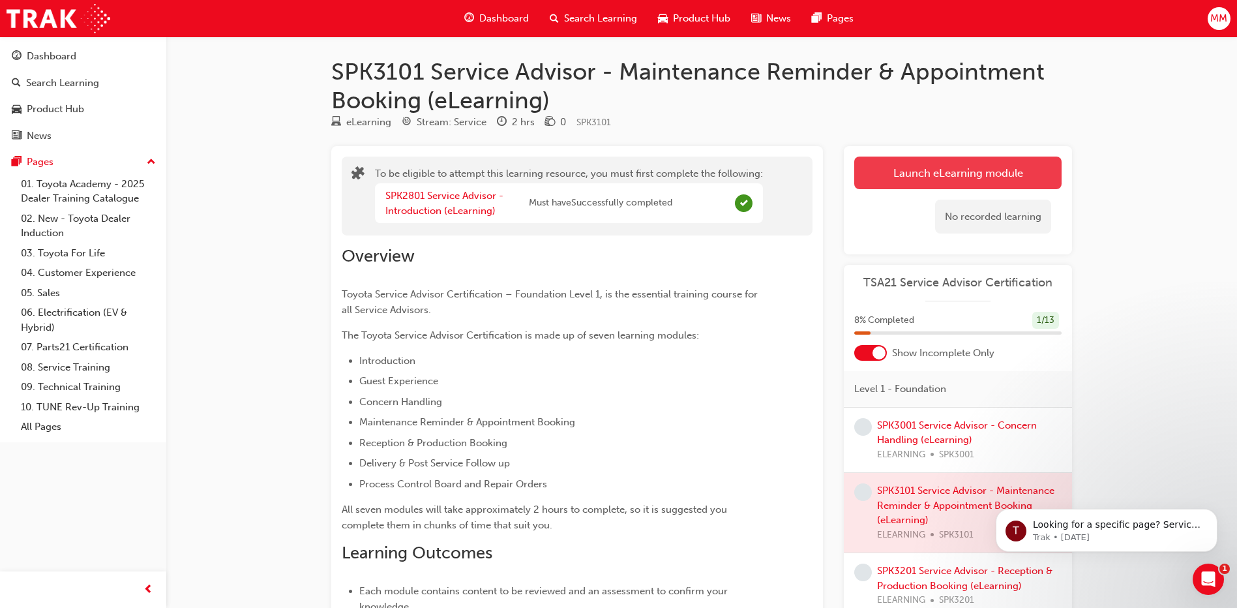
click at [903, 160] on button "Launch eLearning module" at bounding box center [957, 173] width 207 height 33
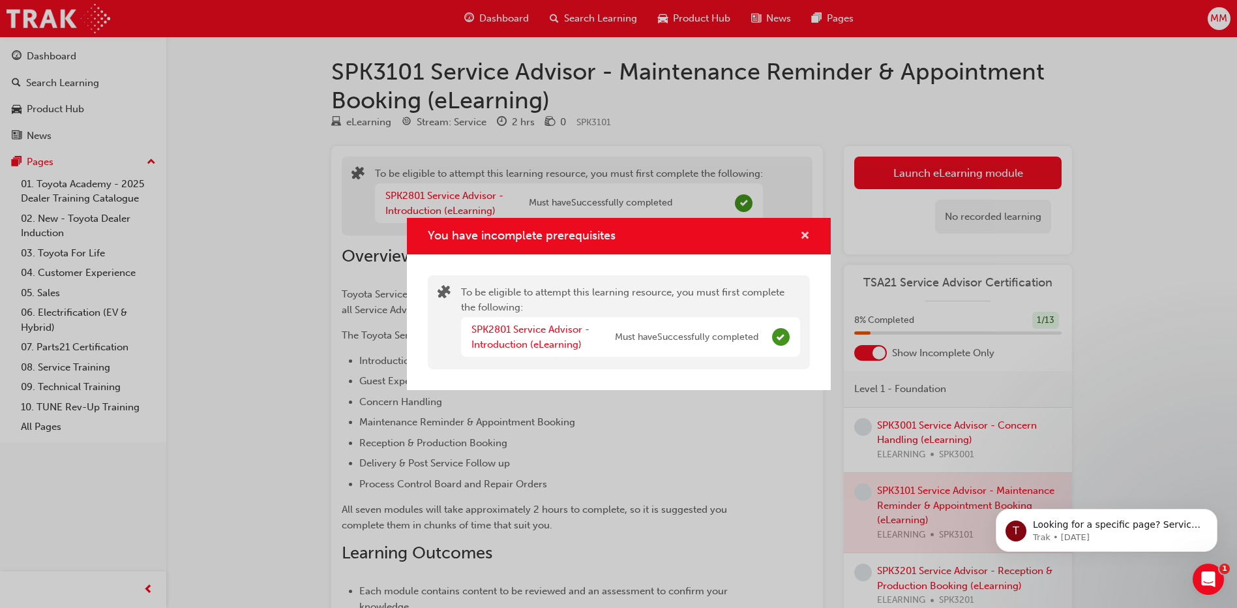
click at [808, 231] on span "cross-icon" at bounding box center [805, 237] width 10 height 12
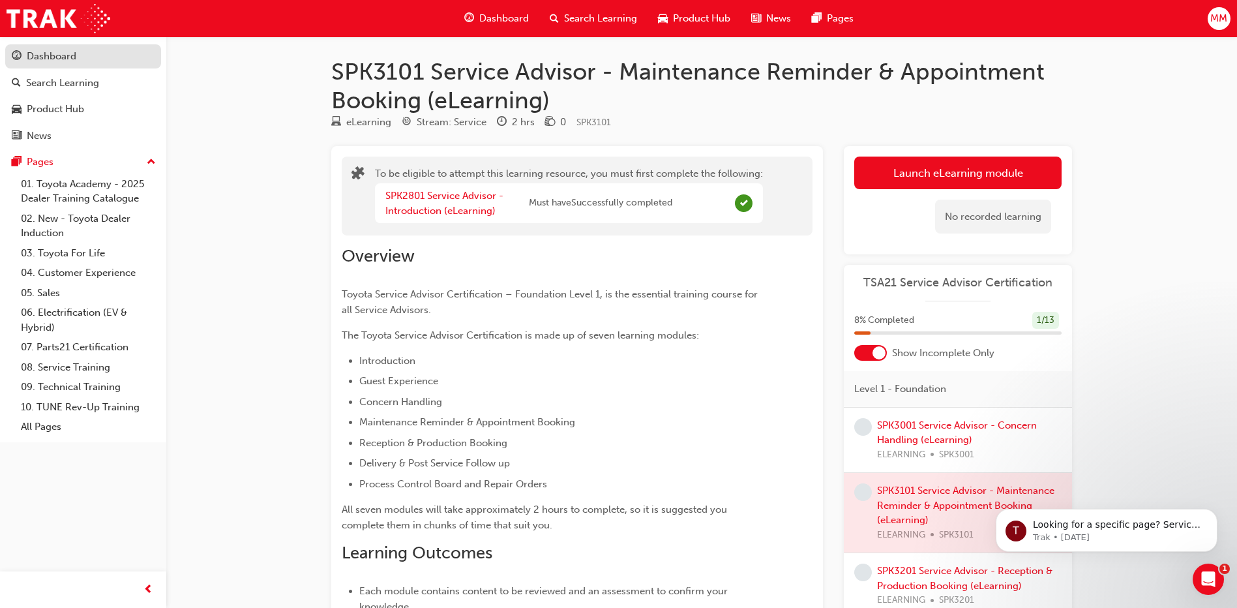
click at [57, 62] on div "Dashboard" at bounding box center [52, 56] width 50 height 15
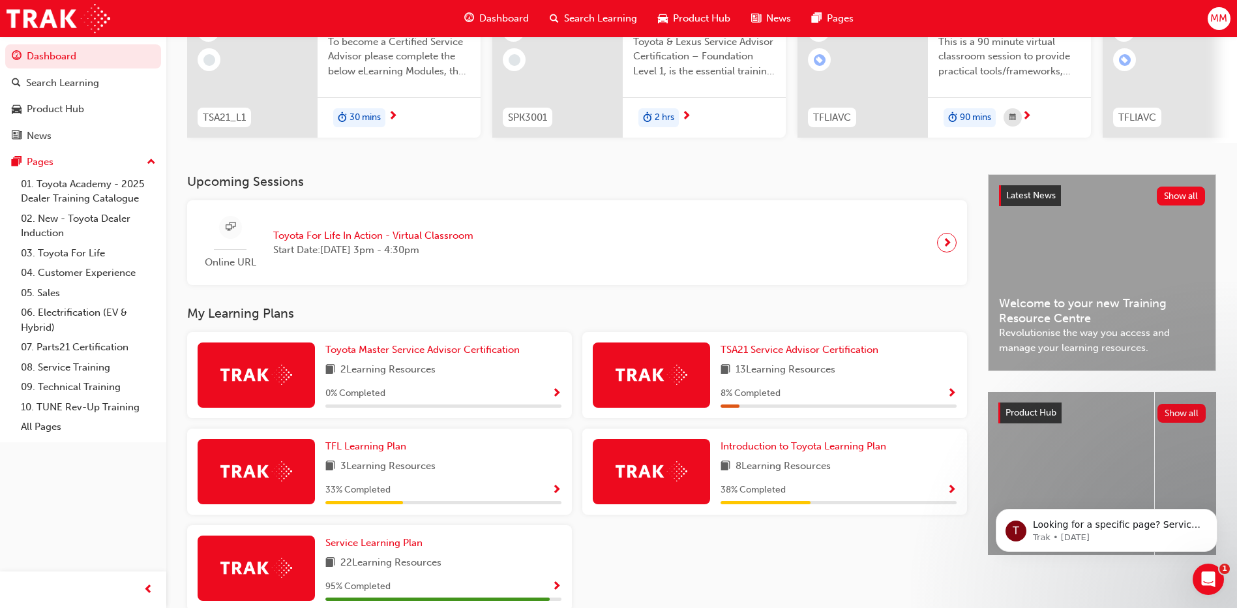
scroll to position [196, 0]
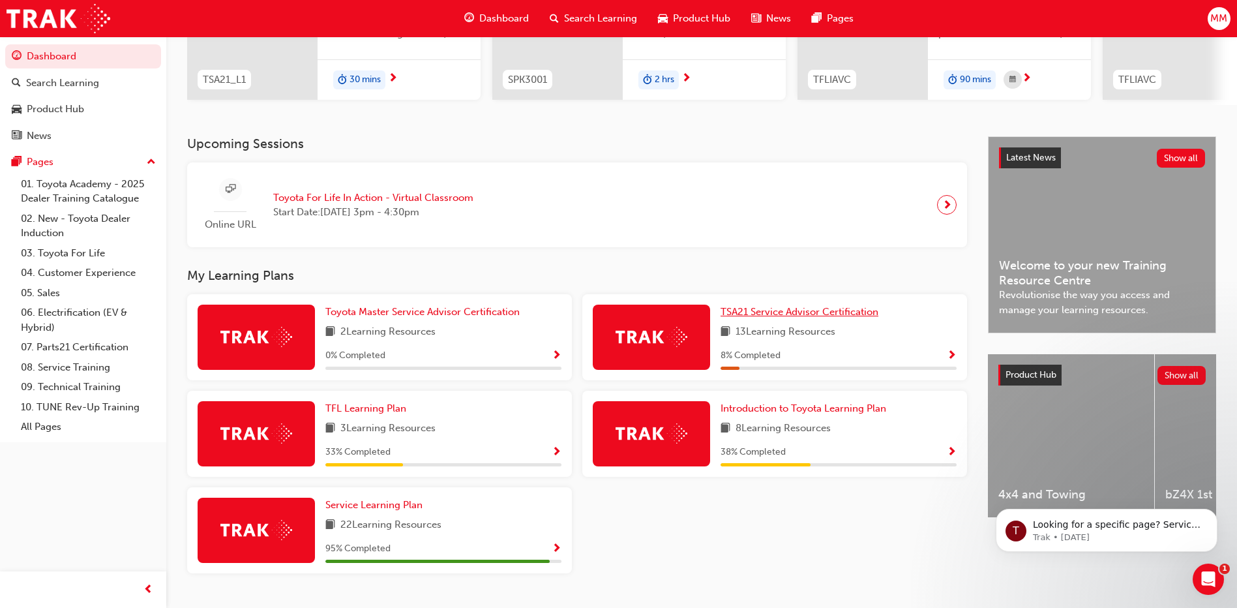
click at [755, 320] on link "TSA21 Service Advisor Certification" at bounding box center [802, 312] width 163 height 15
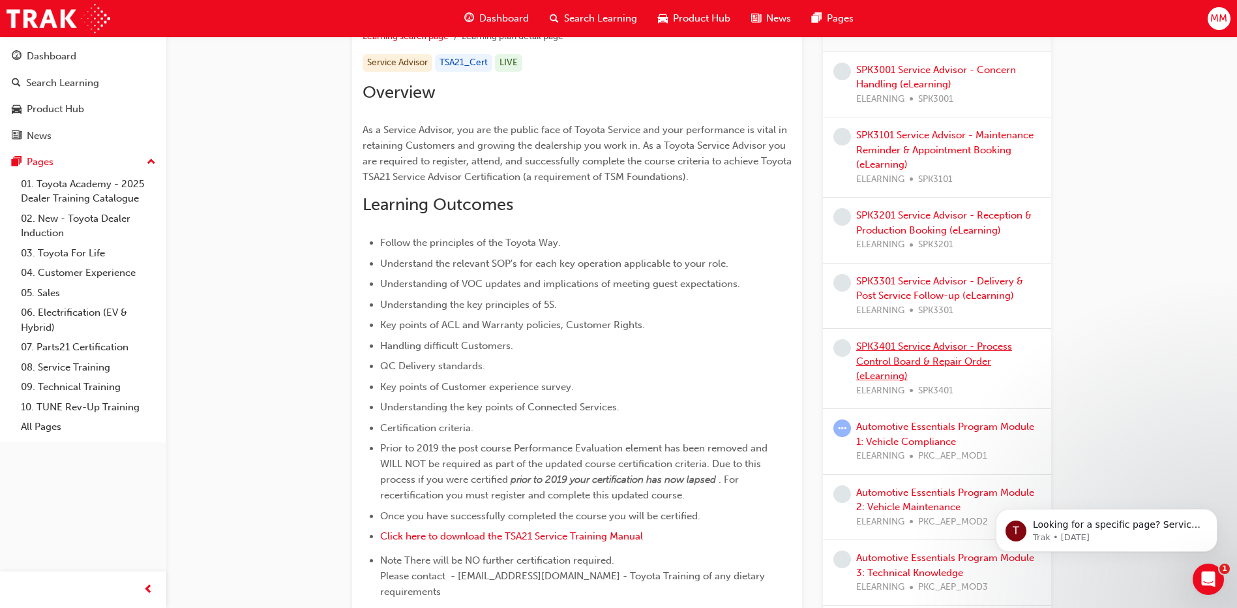
click at [907, 340] on link "SPK3401 Service Advisor - Process Control Board & Repair Order (eLearning)" at bounding box center [934, 360] width 156 height 41
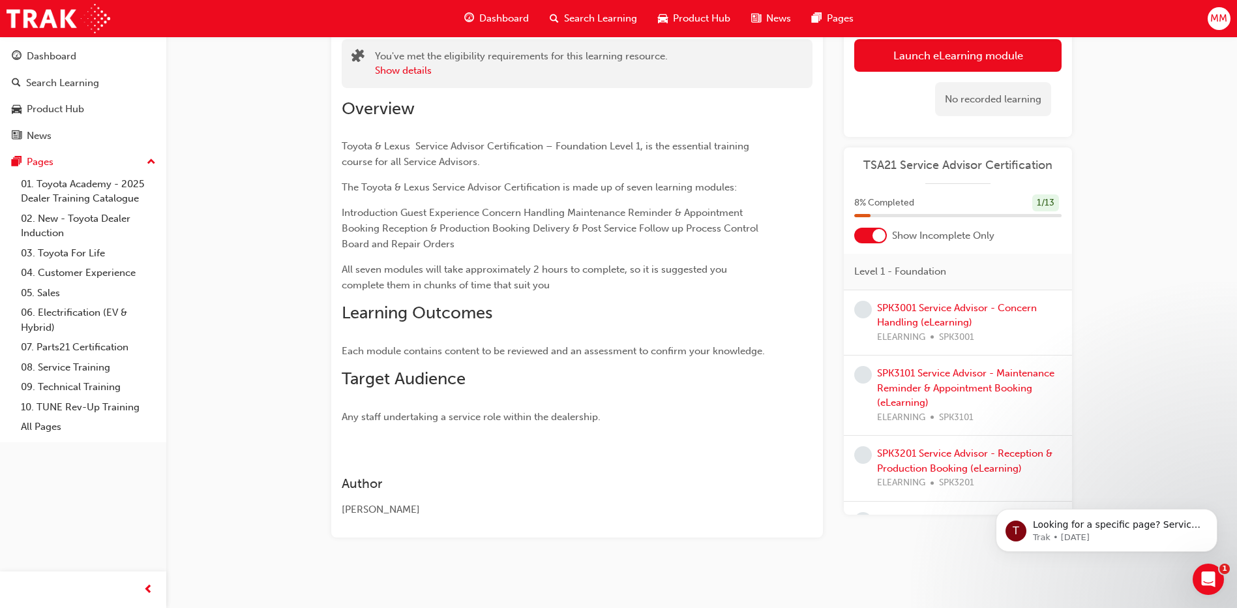
scroll to position [137, 0]
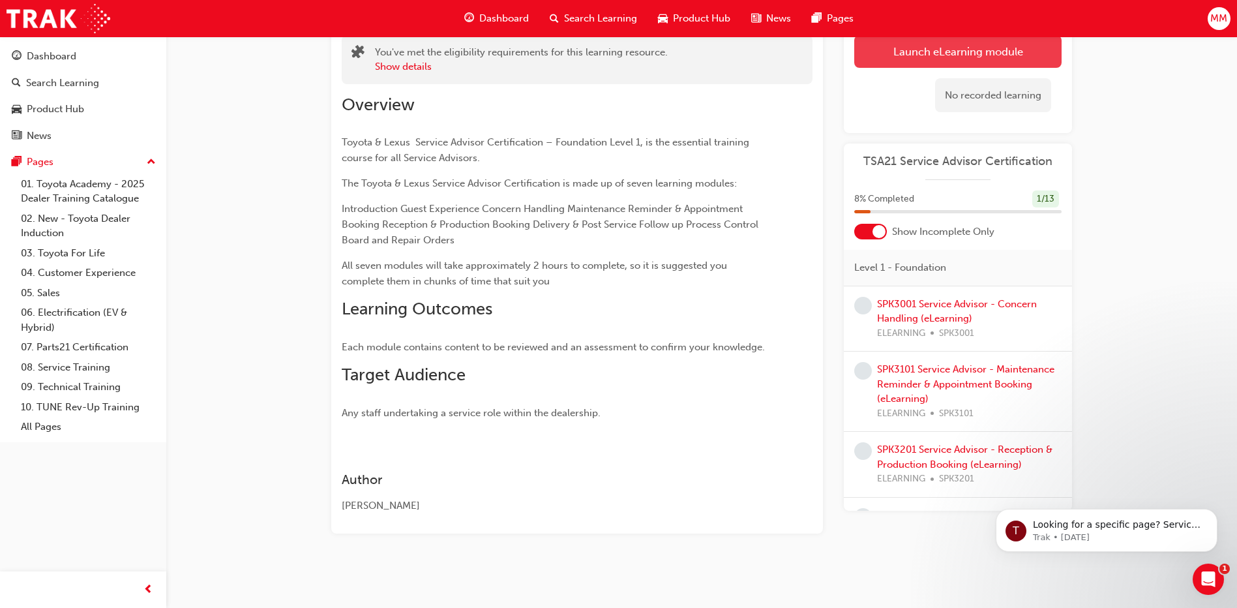
click at [951, 56] on link "Launch eLearning module" at bounding box center [957, 51] width 207 height 33
